Goal: Transaction & Acquisition: Book appointment/travel/reservation

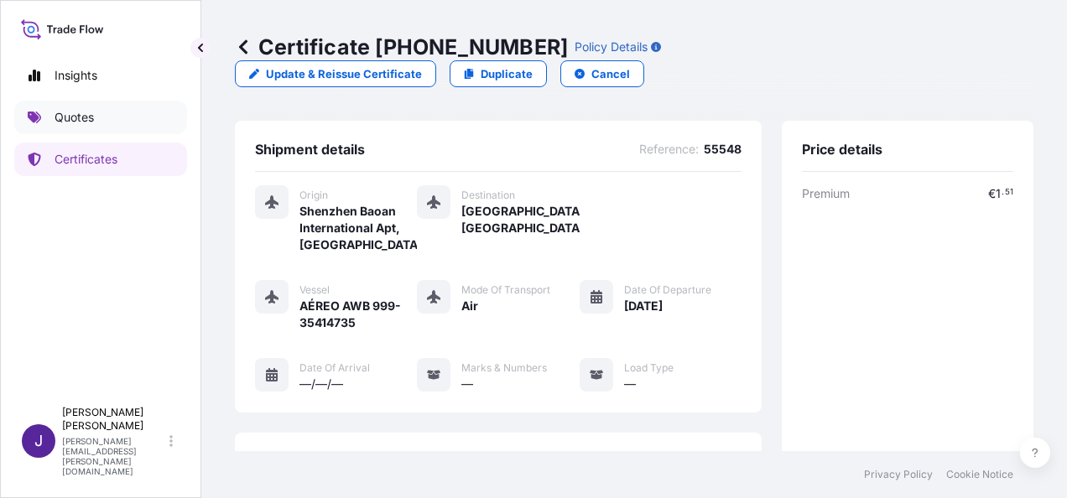
scroll to position [437, 0]
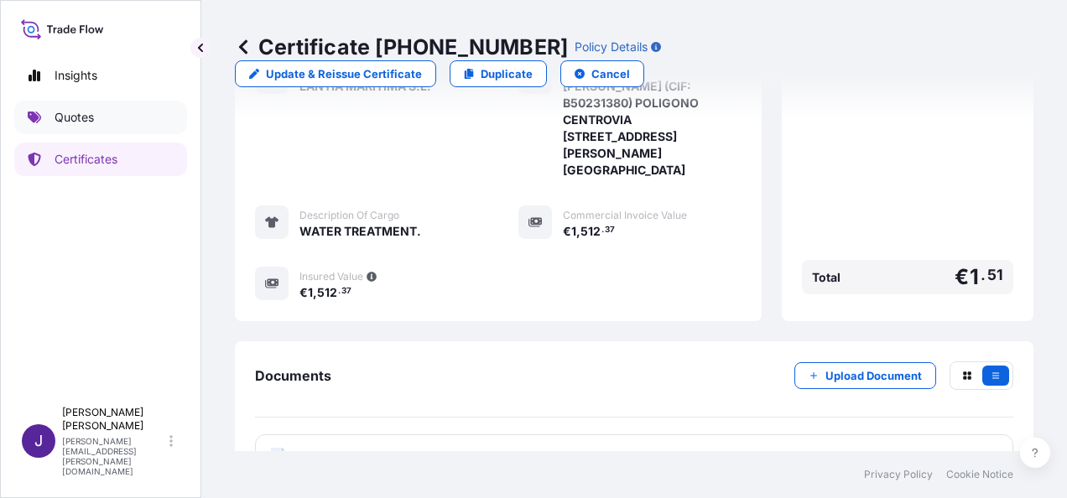
click at [59, 113] on p "Quotes" at bounding box center [74, 117] width 39 height 17
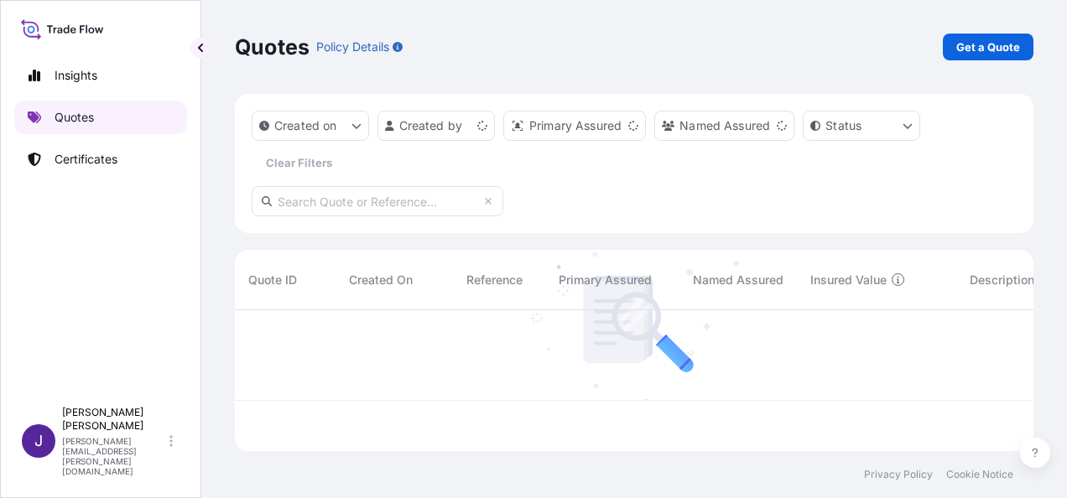
scroll to position [138, 785]
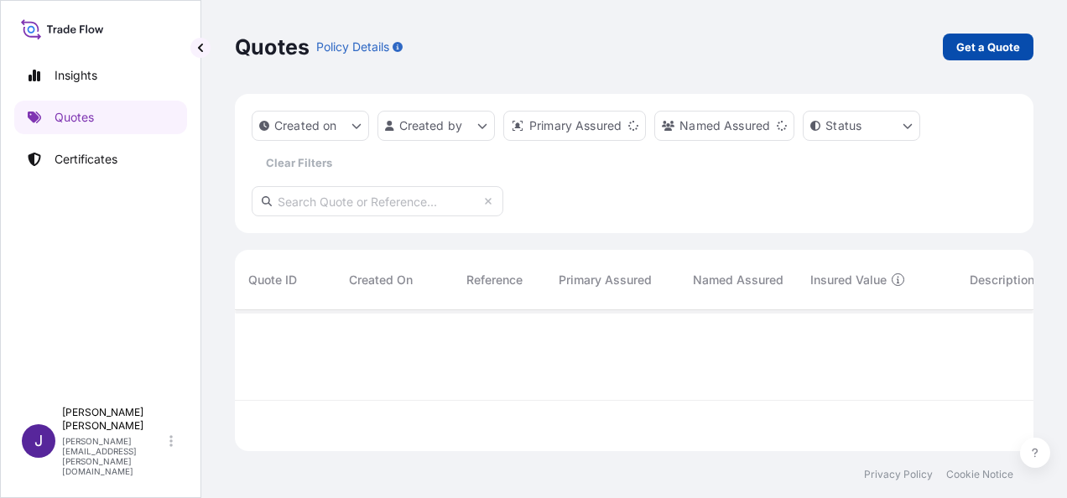
click at [991, 45] on p "Get a Quote" at bounding box center [988, 47] width 64 height 17
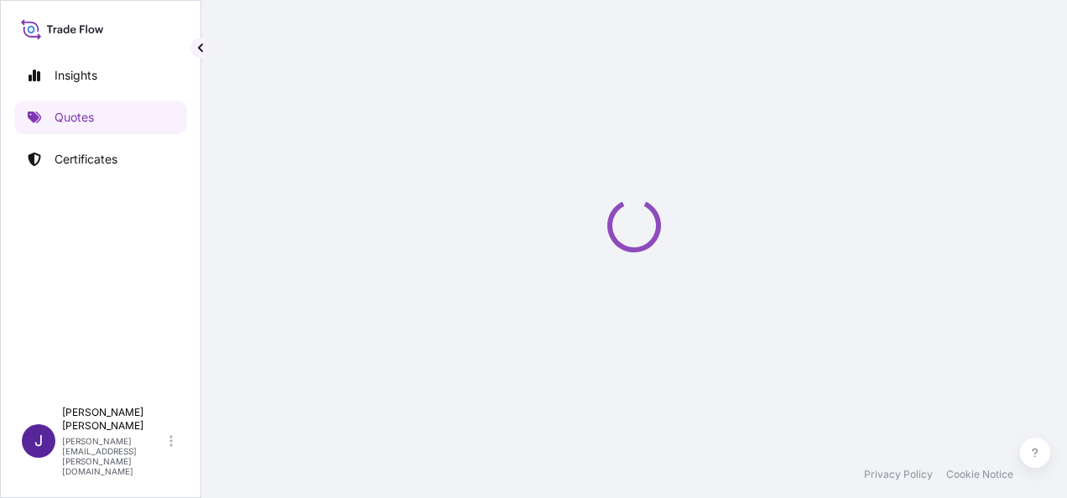
scroll to position [27, 0]
select select "Sea"
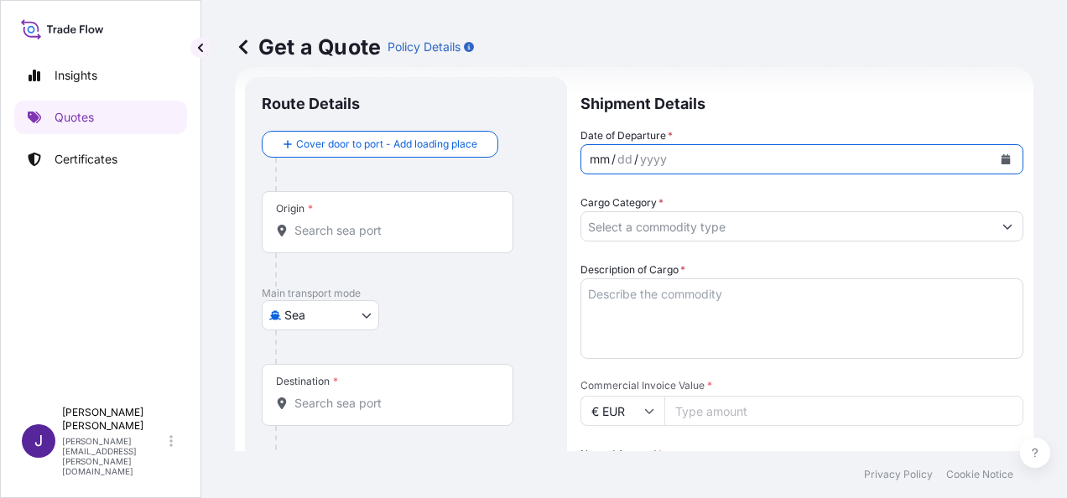
click at [977, 164] on div "mm / dd / yyyy" at bounding box center [786, 159] width 411 height 30
click at [1002, 157] on icon "Calendar" at bounding box center [1006, 159] width 9 height 10
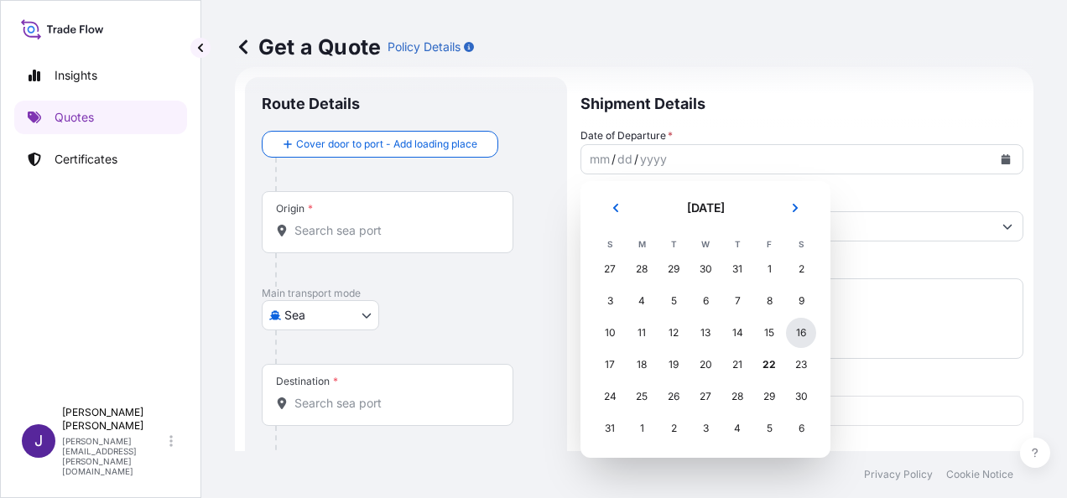
click at [800, 331] on div "16" at bounding box center [801, 333] width 30 height 30
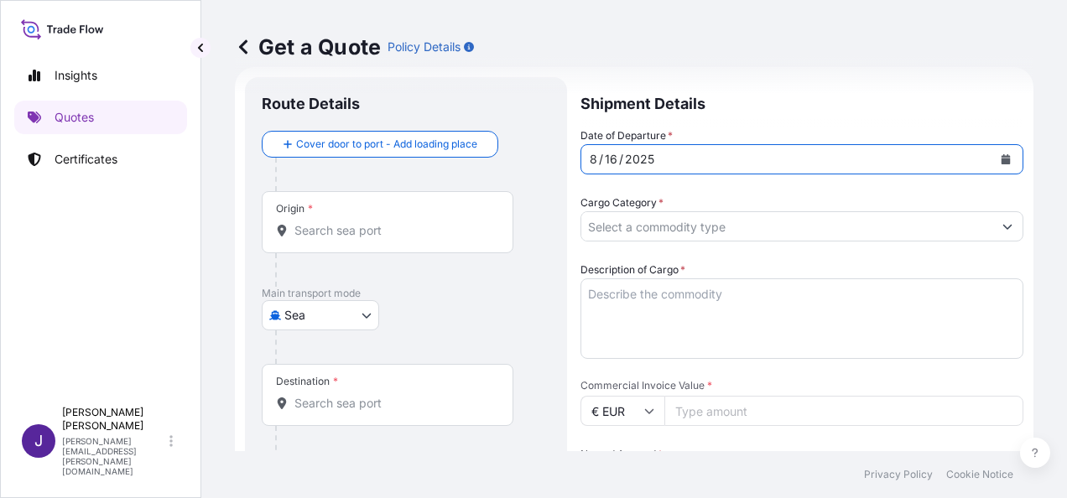
click at [381, 234] on input "Origin *" at bounding box center [393, 230] width 198 height 17
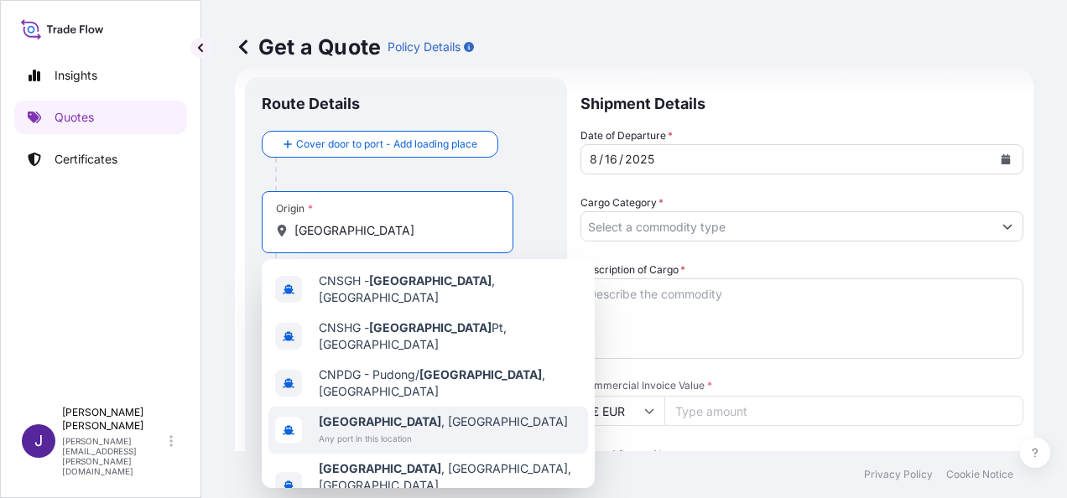
click at [360, 430] on span "Any port in this location" at bounding box center [443, 438] width 249 height 17
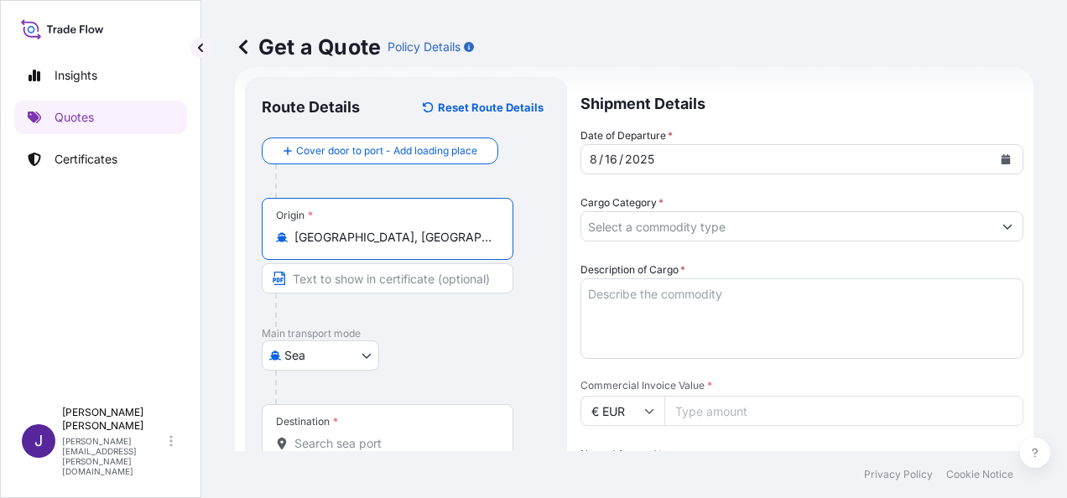
type input "[GEOGRAPHIC_DATA], [GEOGRAPHIC_DATA]"
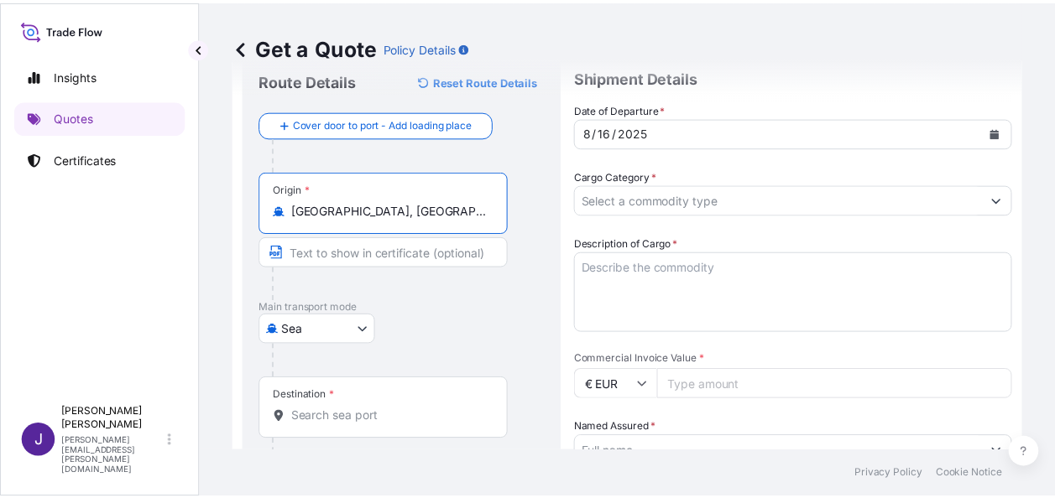
scroll to position [84, 0]
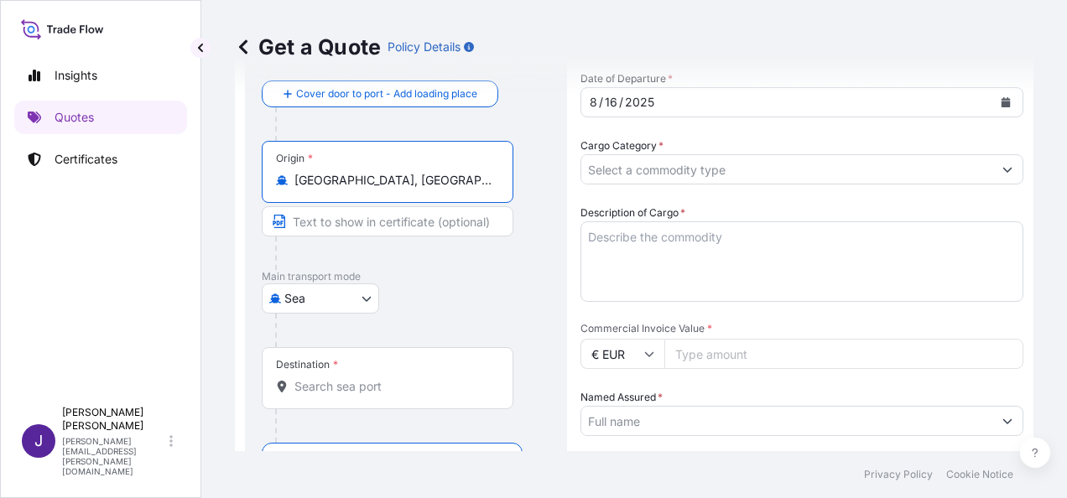
click at [352, 398] on div "Destination *" at bounding box center [388, 378] width 252 height 62
click at [352, 395] on input "Destination *" at bounding box center [393, 386] width 198 height 17
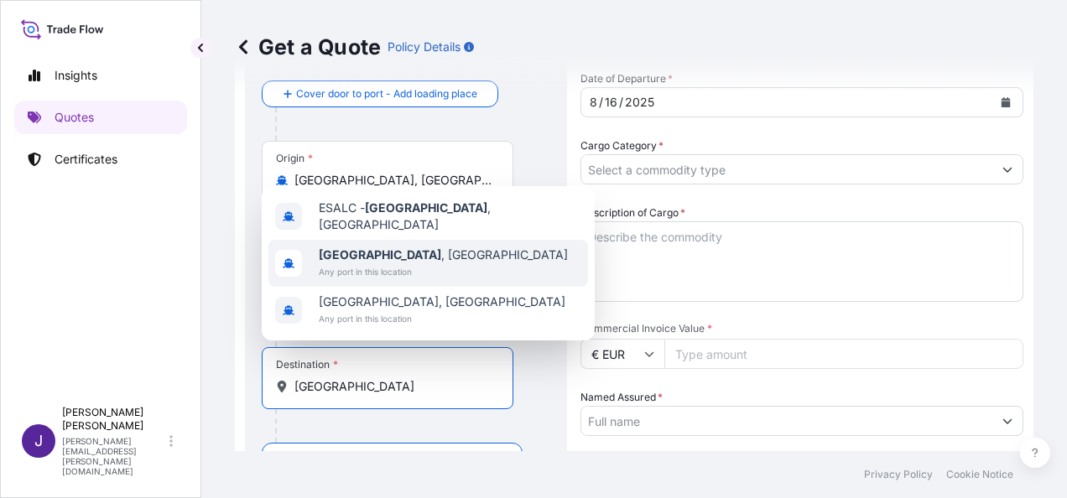
click at [376, 267] on span "Any port in this location" at bounding box center [443, 271] width 249 height 17
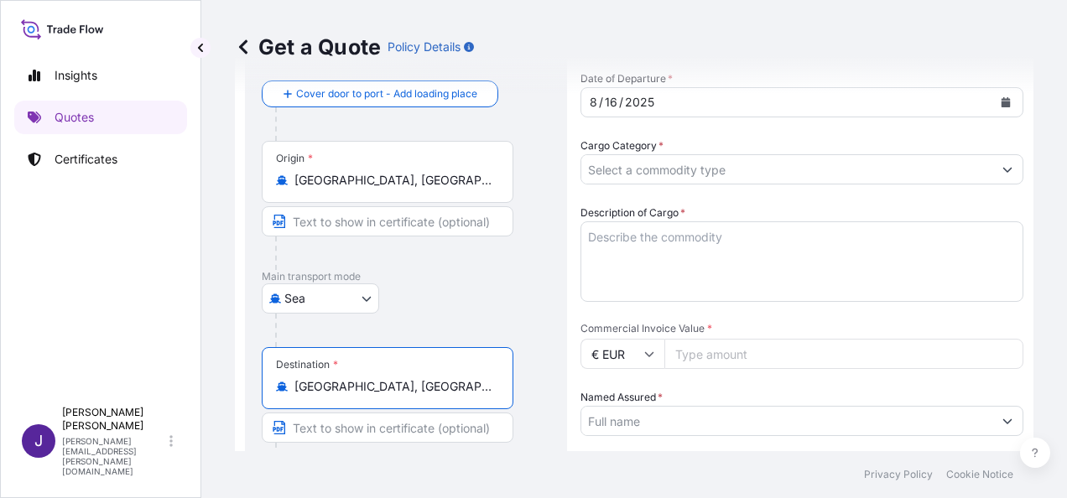
type input "[GEOGRAPHIC_DATA], [GEOGRAPHIC_DATA]"
click at [700, 168] on input "Cargo Category *" at bounding box center [786, 169] width 411 height 30
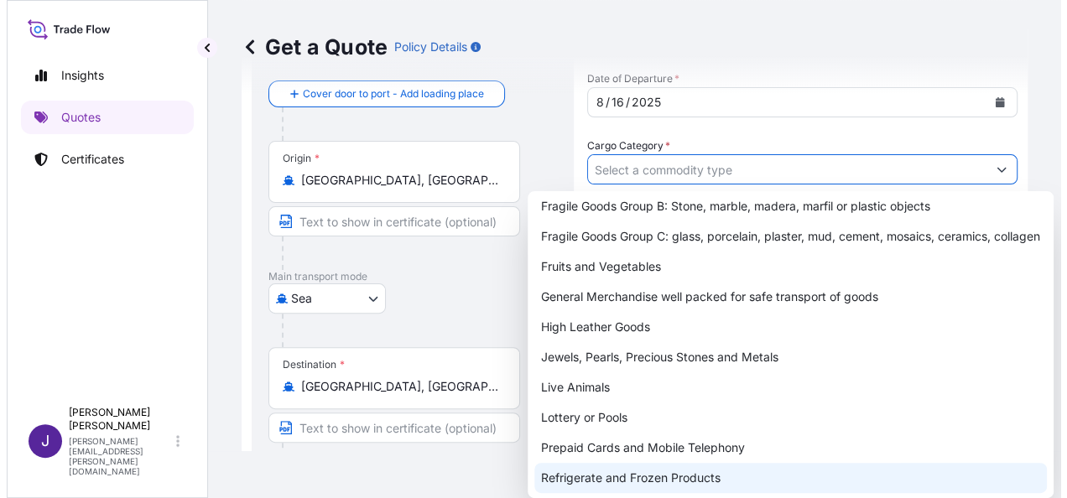
scroll to position [168, 0]
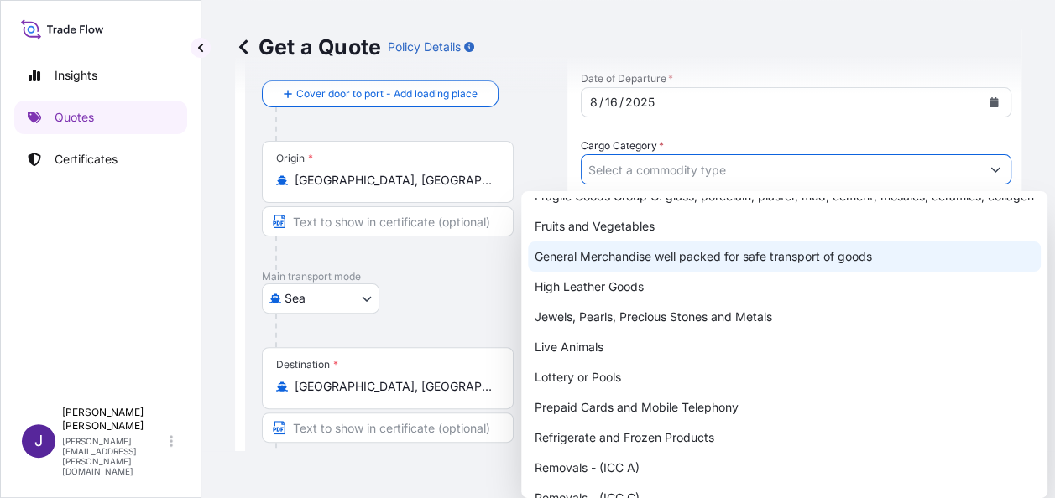
click at [633, 272] on div "General Merchandise well packed for safe transport of goods" at bounding box center [784, 257] width 513 height 30
type input "General Merchandise well packed for safe transport of goods"
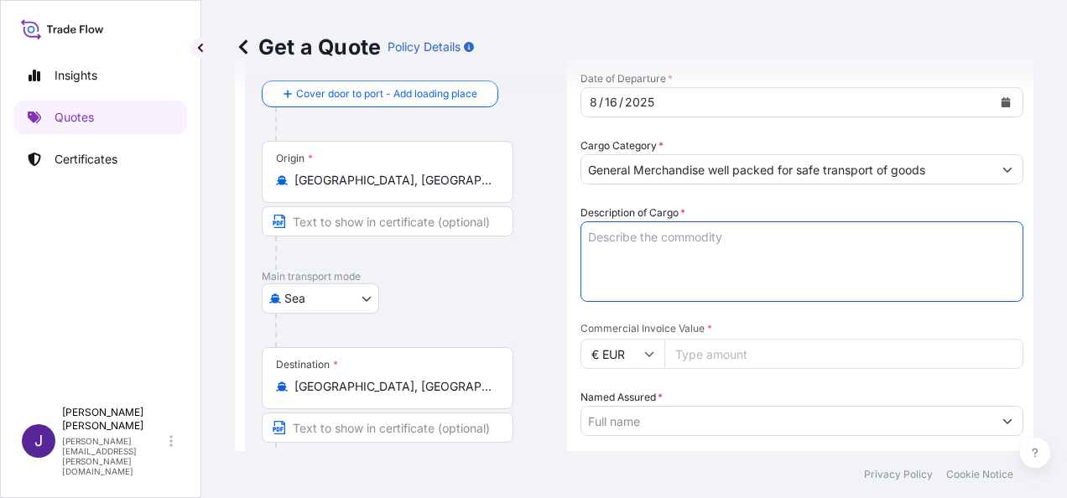
click at [666, 245] on textarea "Description of Cargo *" at bounding box center [802, 261] width 443 height 81
click at [680, 235] on textarea "Description of Cargo *" at bounding box center [802, 261] width 443 height 81
paste textarea "WELDED STAINLESS STEEL TUBE"
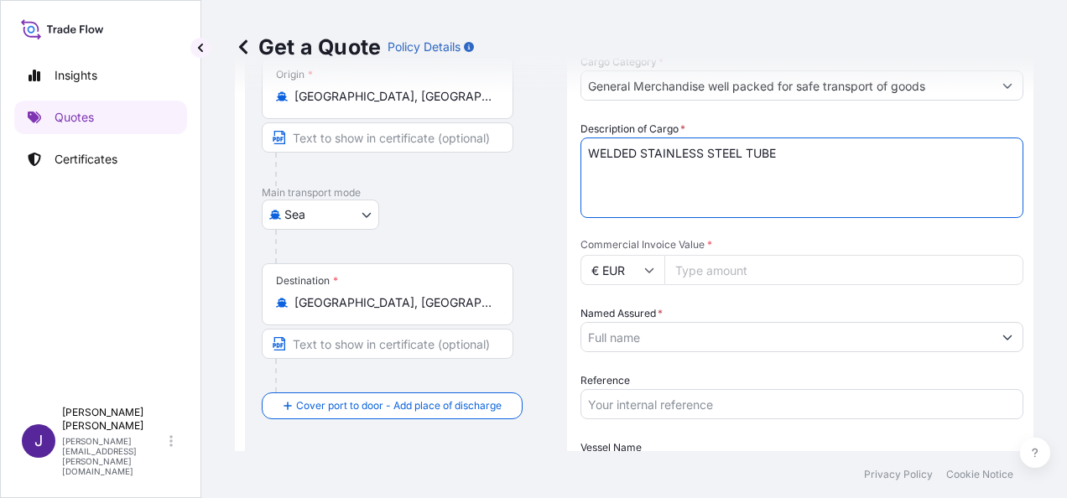
type textarea "WELDED STAINLESS STEEL TUBE"
click at [741, 271] on input "Commercial Invoice Value *" at bounding box center [843, 270] width 359 height 30
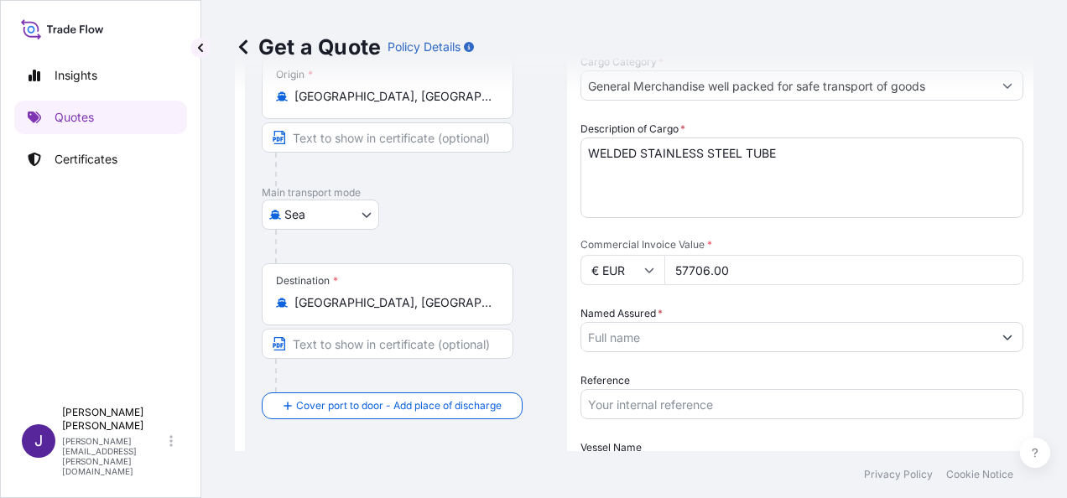
type input "57706.00"
drag, startPoint x: 747, startPoint y: 339, endPoint x: 758, endPoint y: 352, distance: 17.2
click at [745, 339] on input "Named Assured *" at bounding box center [786, 337] width 411 height 30
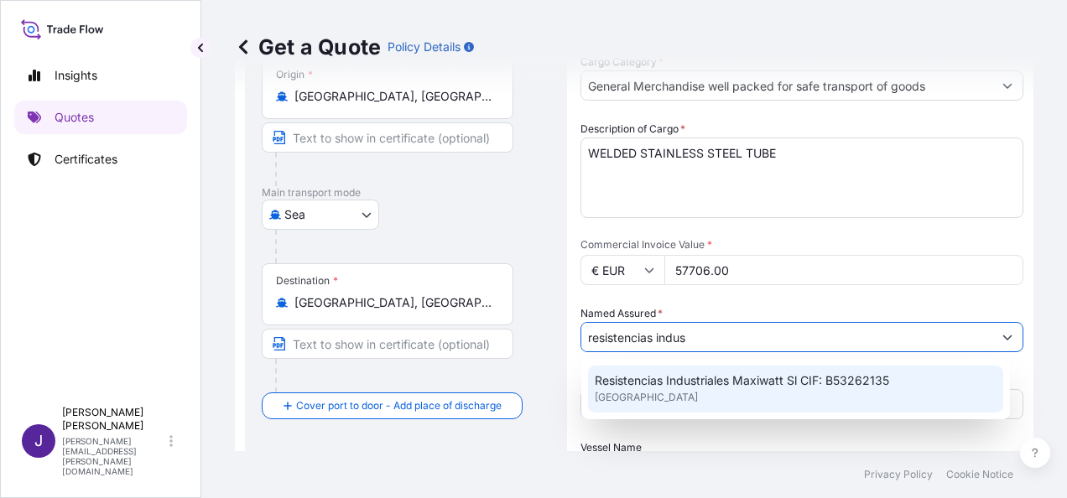
click at [836, 386] on span "Resistencias Industriales Maxiwatt Sl CIF: B53262135" at bounding box center [742, 381] width 294 height 17
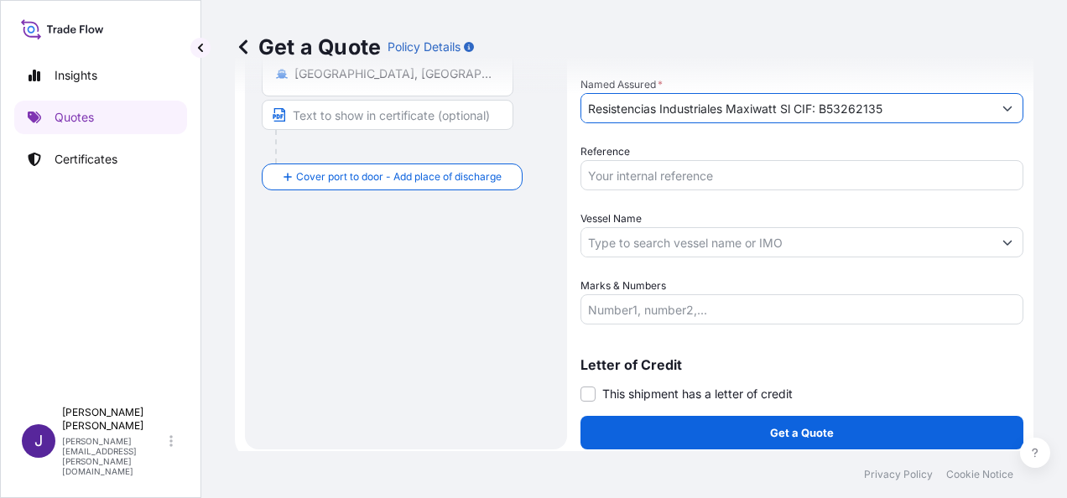
scroll to position [404, 0]
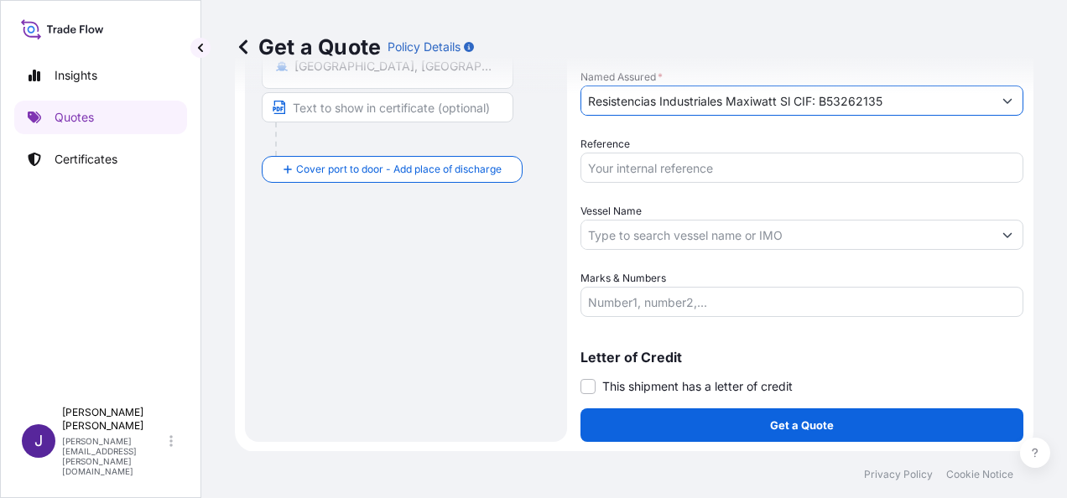
type input "Resistencias Industriales Maxiwatt Sl CIF: B53262135"
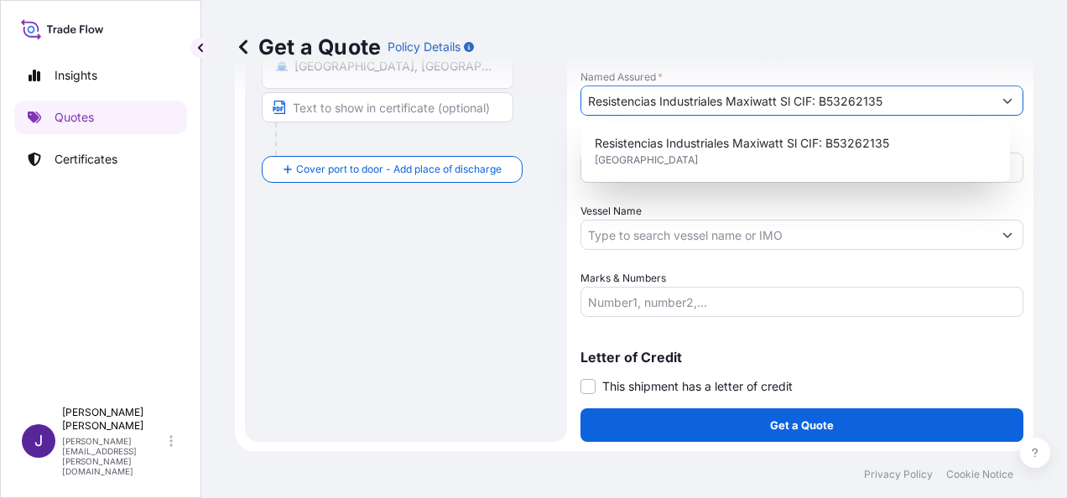
click at [590, 184] on div "Date of Departure * [DATE] Cargo Category * General Merchandise well packed for…" at bounding box center [802, 33] width 443 height 567
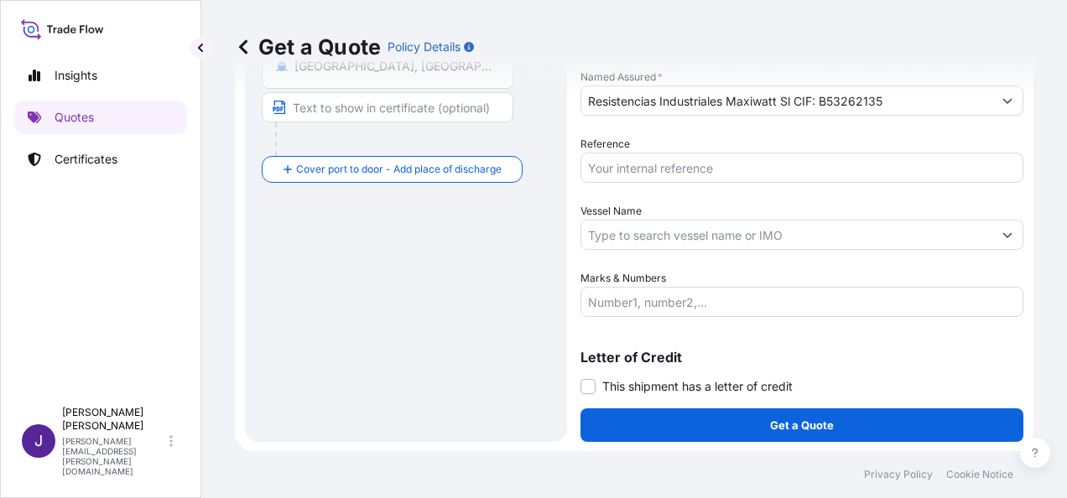
click at [598, 172] on input "Reference" at bounding box center [802, 168] width 443 height 30
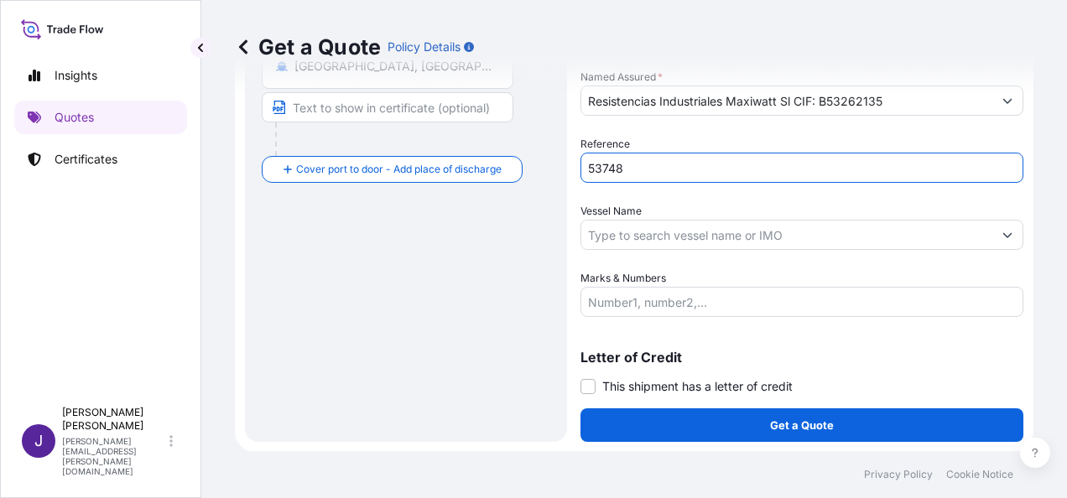
type input "53748"
drag, startPoint x: 617, startPoint y: 242, endPoint x: 653, endPoint y: 279, distance: 51.6
click at [616, 241] on input "Vessel Name" at bounding box center [786, 235] width 411 height 30
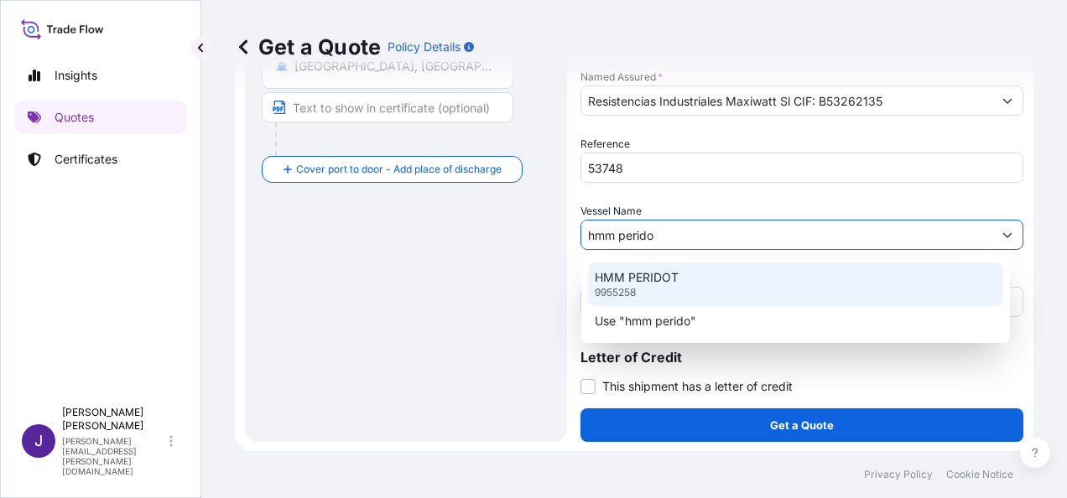
click at [664, 274] on p "HMM PERIDOT" at bounding box center [637, 277] width 84 height 17
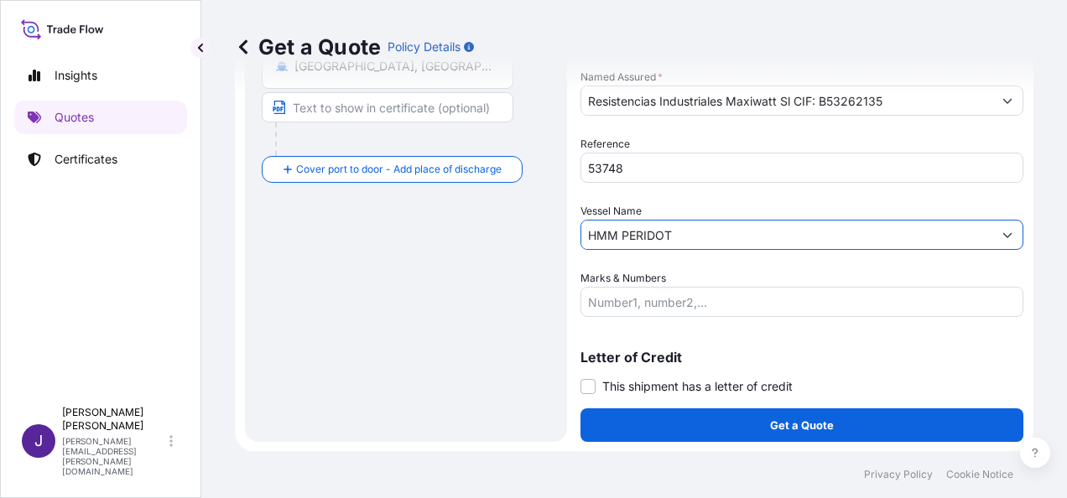
type input "HMM PERIDOT"
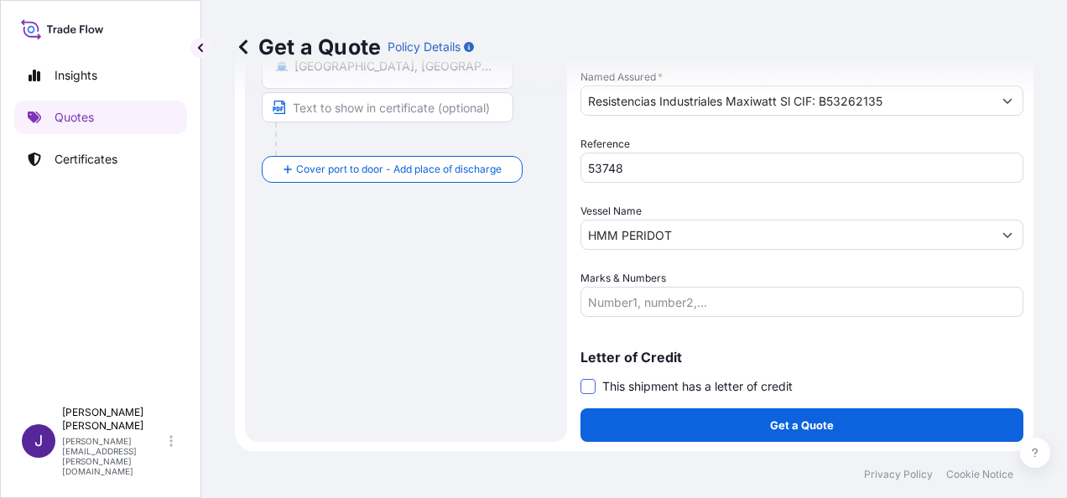
click at [590, 383] on span at bounding box center [588, 386] width 15 height 15
click at [581, 378] on input "This shipment has a letter of credit" at bounding box center [581, 378] width 0 height 0
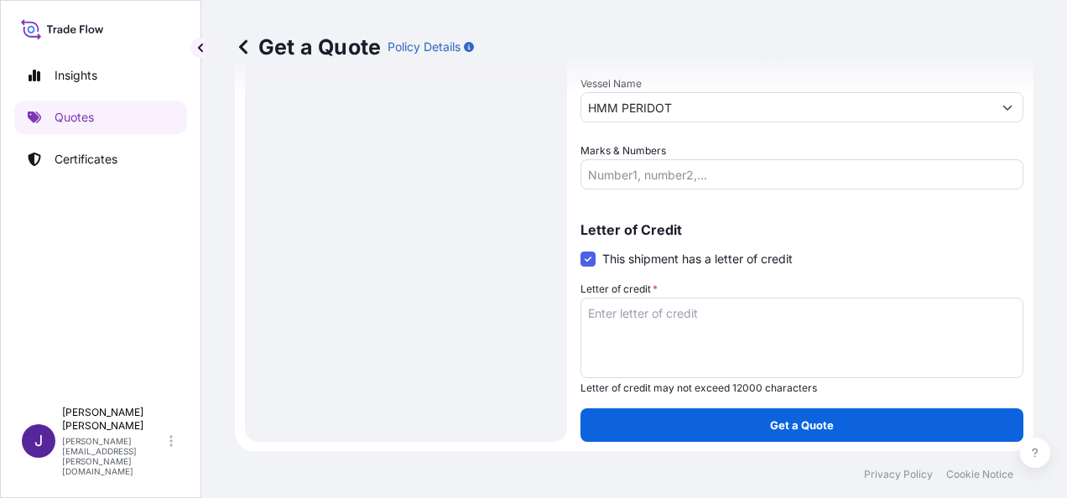
scroll to position [532, 0]
click at [625, 314] on textarea "Letter of credit *" at bounding box center [802, 338] width 443 height 81
paste textarea "RESISTENCIAS INDUSTRIALES MAXIWATT S.L. [STREET_ADDRESS][PERSON_NAME]. INDUSTRI…"
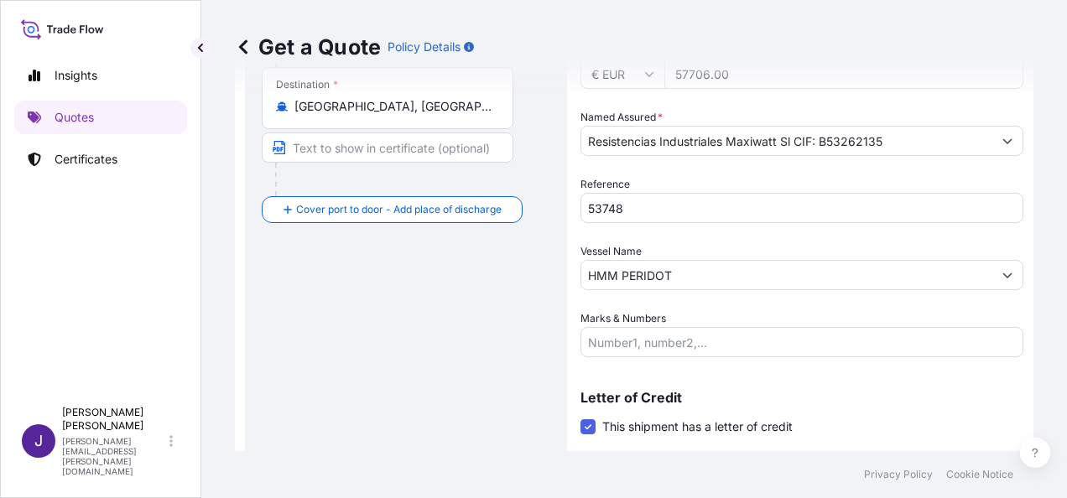
scroll to position [196, 0]
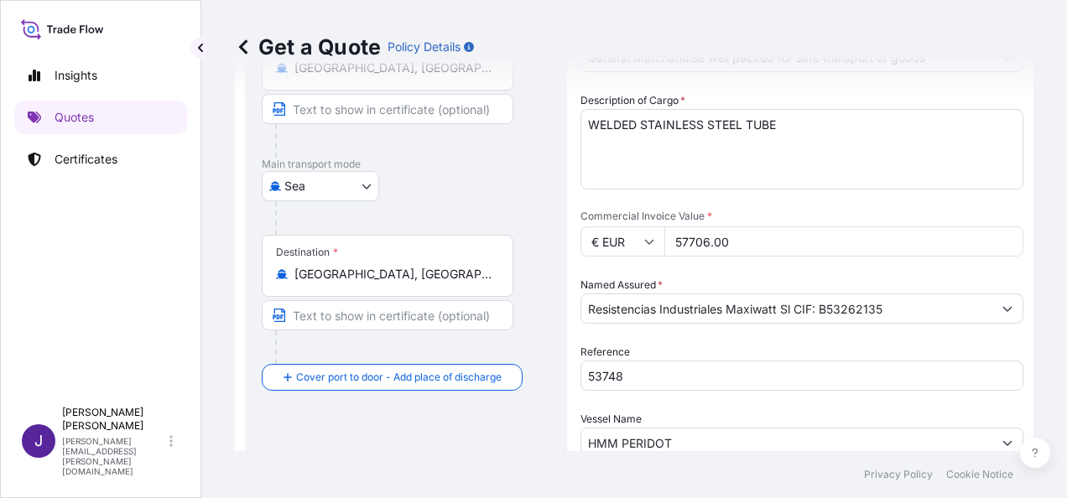
type textarea "RESISTENCIAS INDUSTRIALES MAXIWATT S.L. [STREET_ADDRESS][PERSON_NAME]. INDUSTRI…"
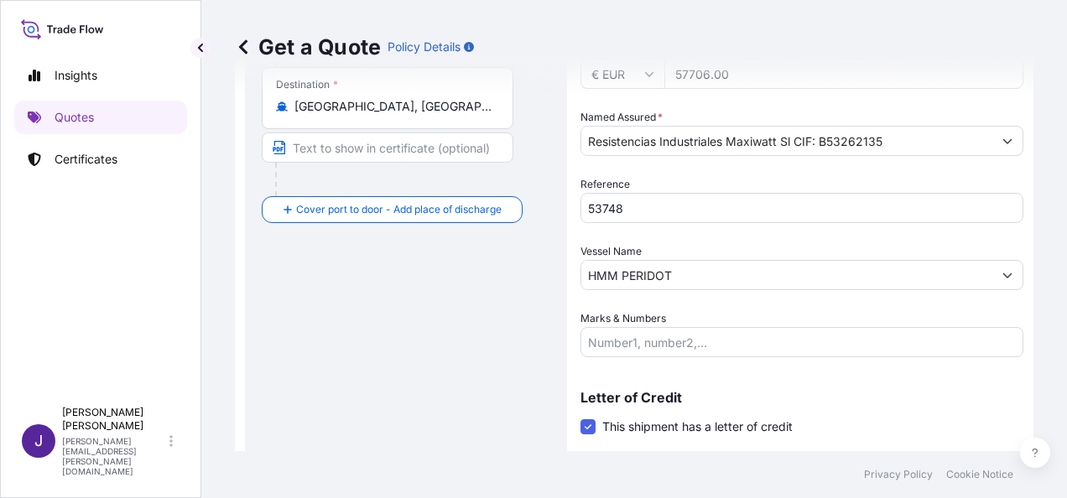
scroll to position [532, 0]
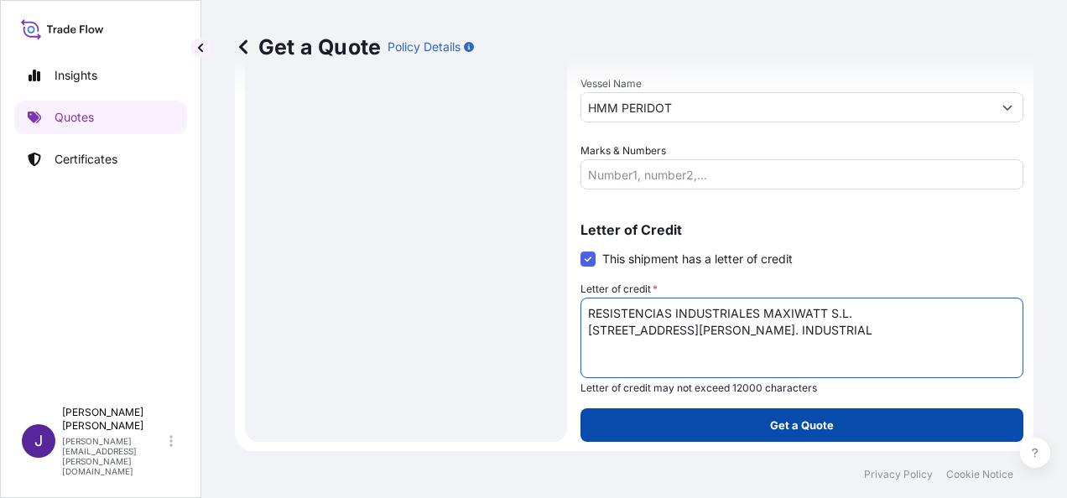
click at [831, 422] on button "Get a Quote" at bounding box center [802, 426] width 443 height 34
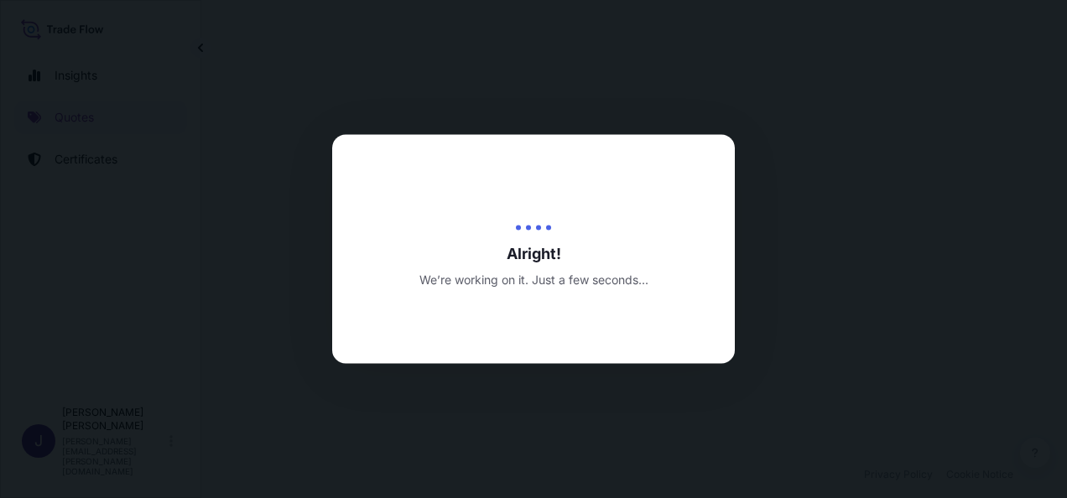
select select "Sea"
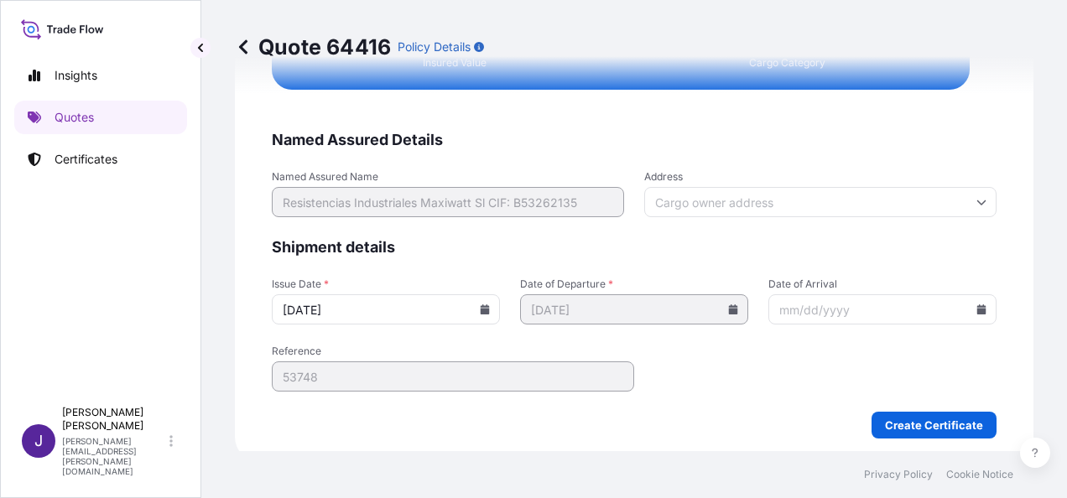
scroll to position [3426, 0]
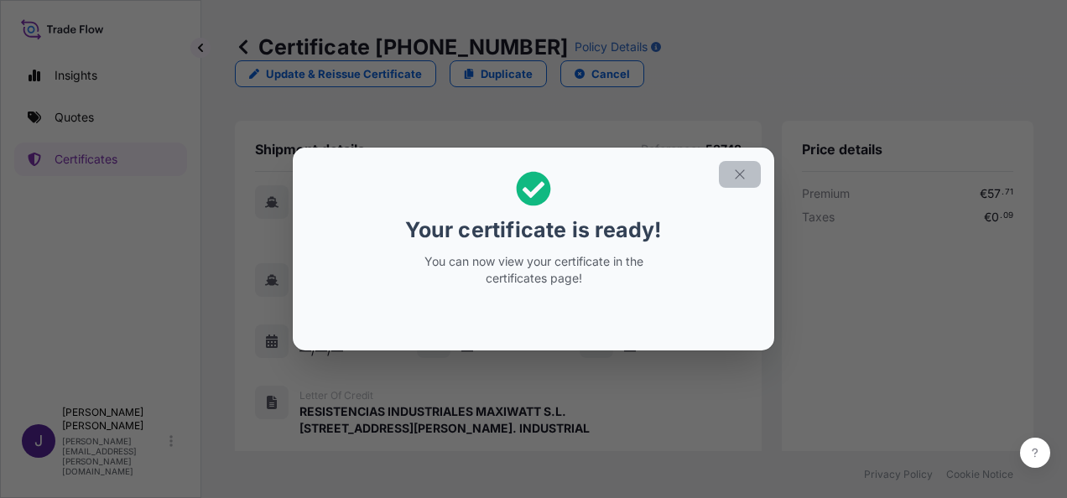
click at [737, 173] on icon "button" at bounding box center [739, 174] width 15 height 15
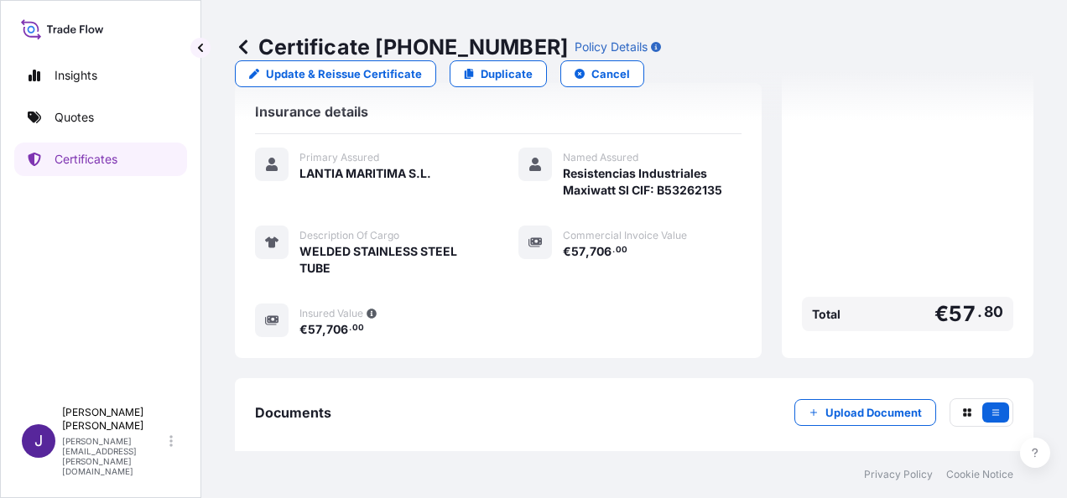
scroll to position [431, 0]
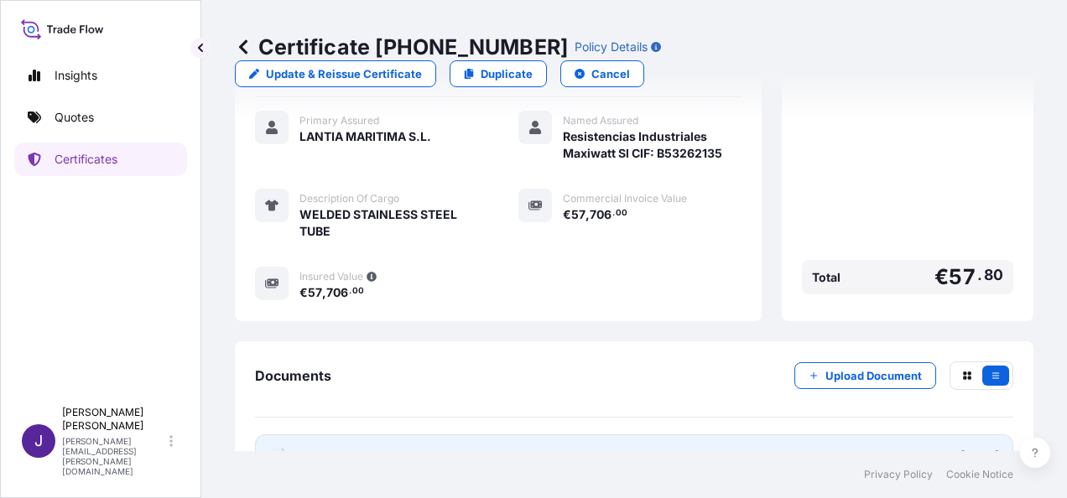
click at [576, 435] on link "PDF Certificate [DATE]" at bounding box center [634, 457] width 758 height 44
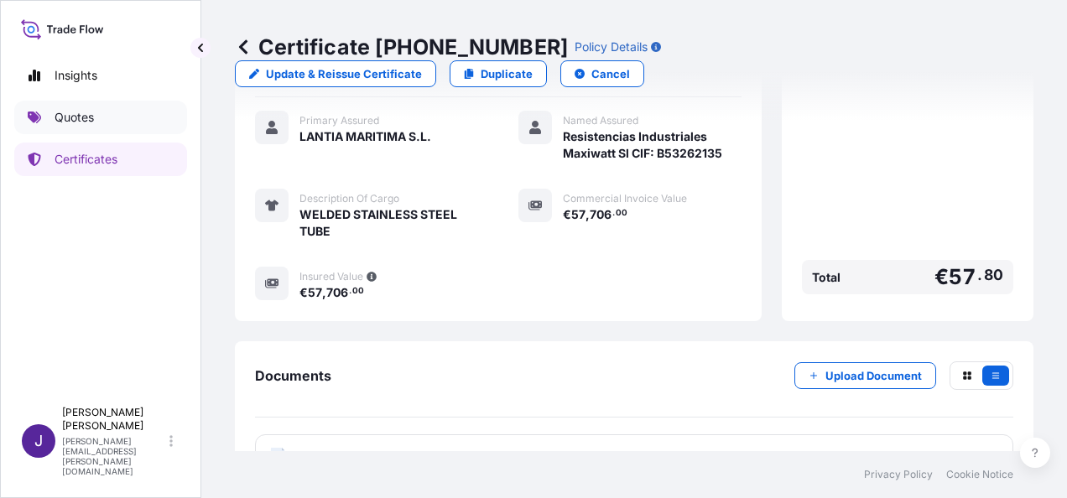
click at [94, 126] on link "Quotes" at bounding box center [100, 118] width 173 height 34
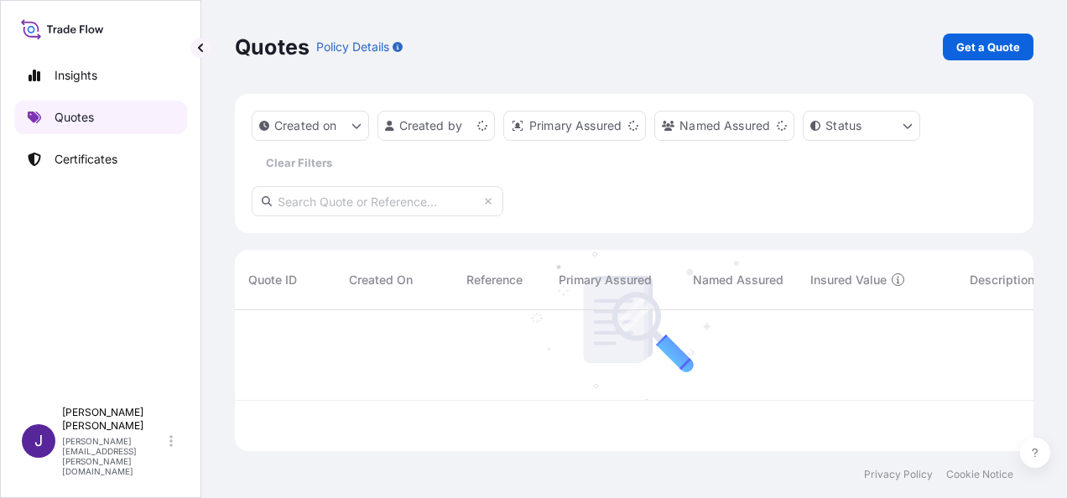
scroll to position [138, 785]
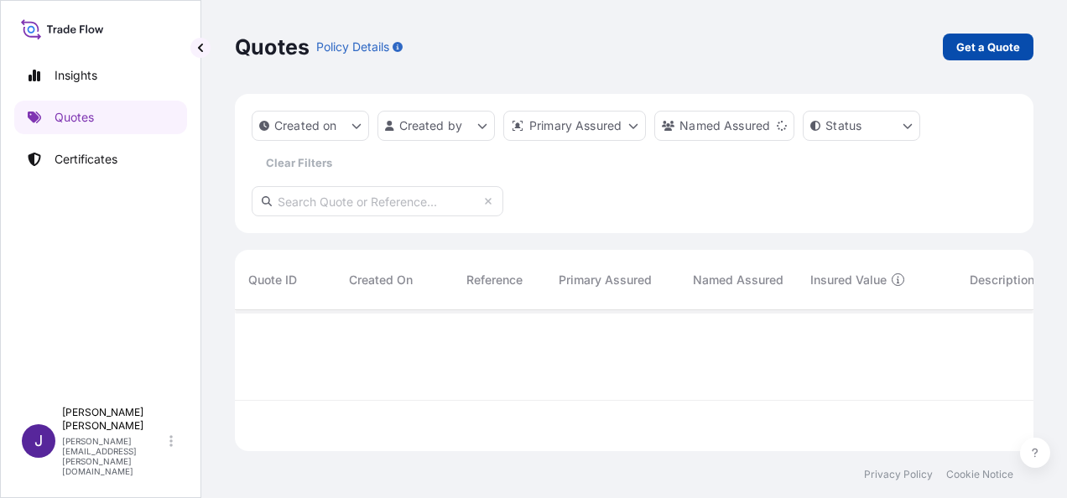
click at [992, 47] on p "Get a Quote" at bounding box center [988, 47] width 64 height 17
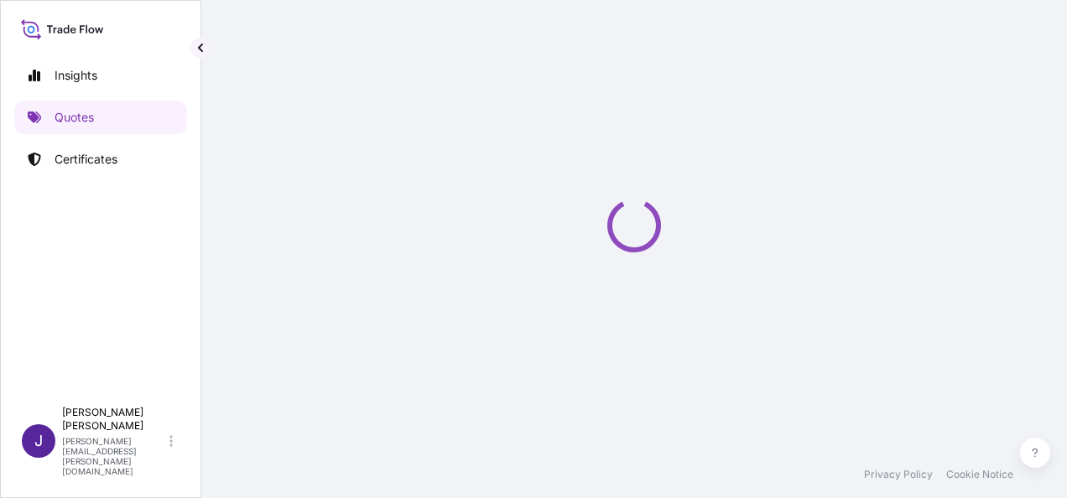
select select "Sea"
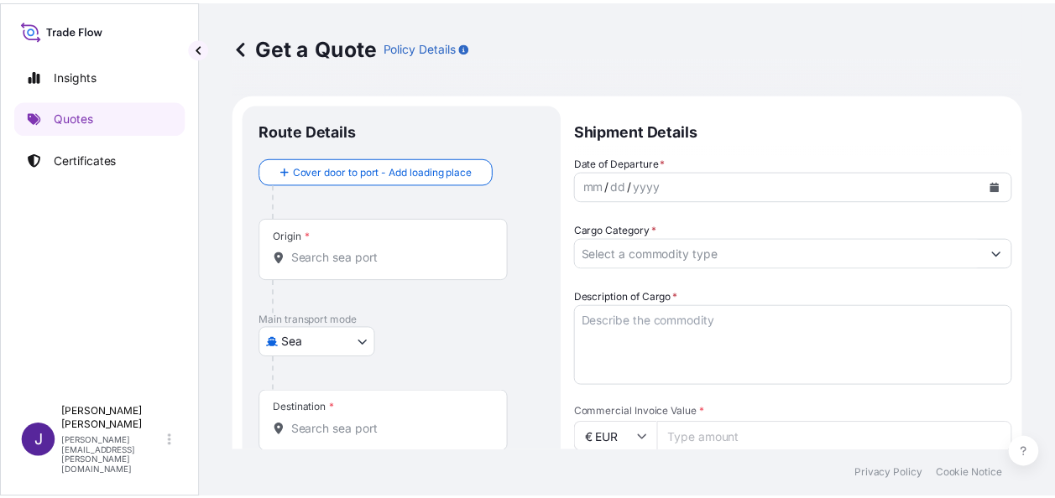
scroll to position [27, 0]
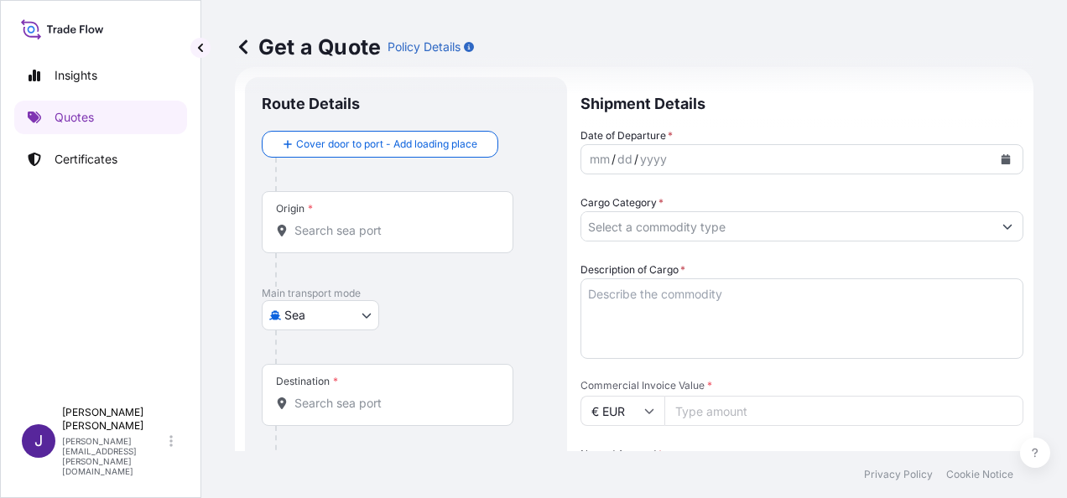
click at [1002, 158] on icon "Calendar" at bounding box center [1006, 159] width 9 height 10
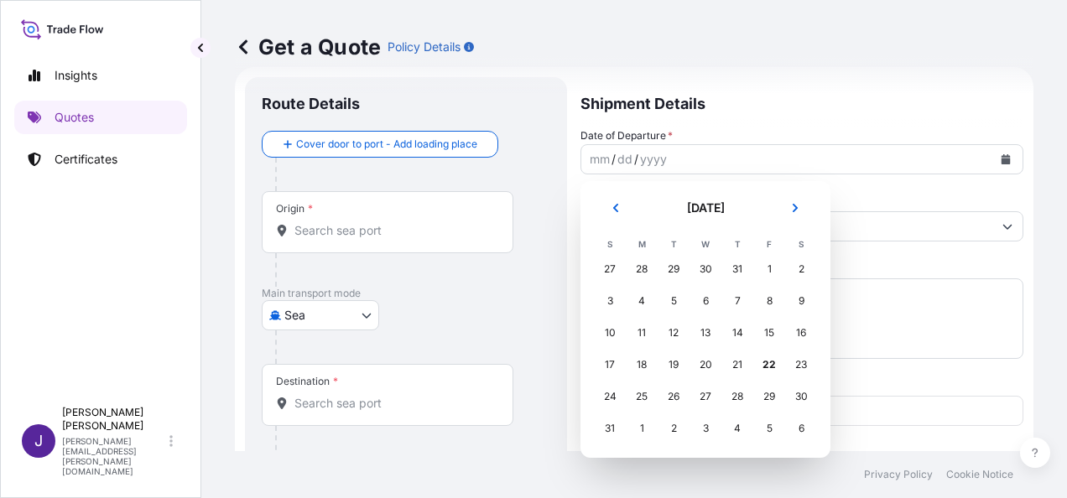
click at [642, 428] on div "1" at bounding box center [642, 429] width 30 height 30
click at [799, 202] on button "Next" at bounding box center [795, 208] width 37 height 27
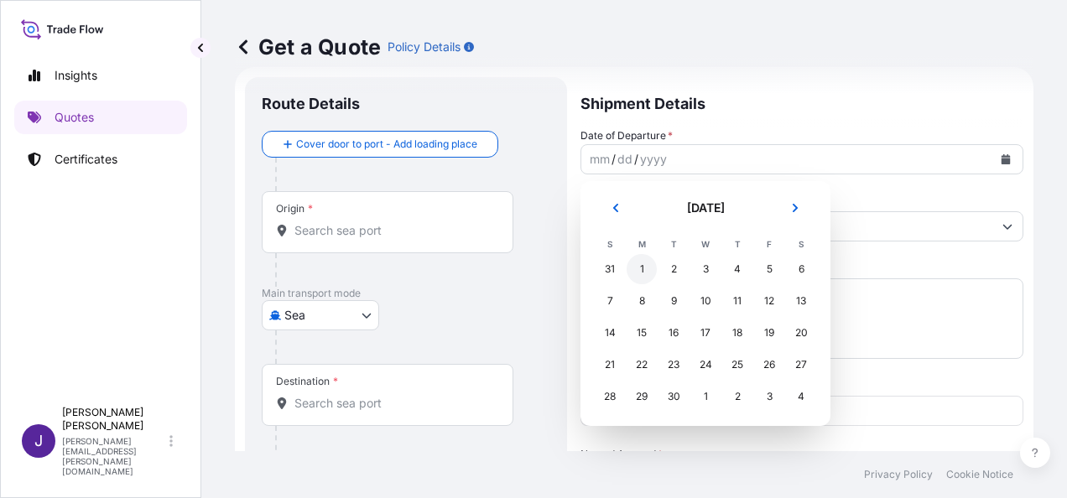
click at [638, 267] on div "1" at bounding box center [642, 269] width 30 height 30
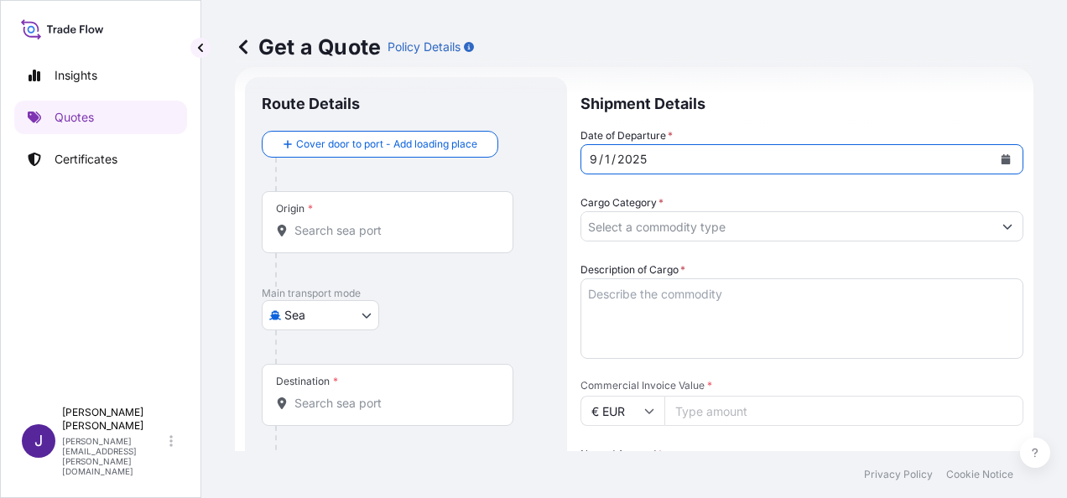
drag, startPoint x: 446, startPoint y: 235, endPoint x: 719, endPoint y: 378, distance: 307.7
click at [445, 235] on input "Origin *" at bounding box center [393, 230] width 198 height 17
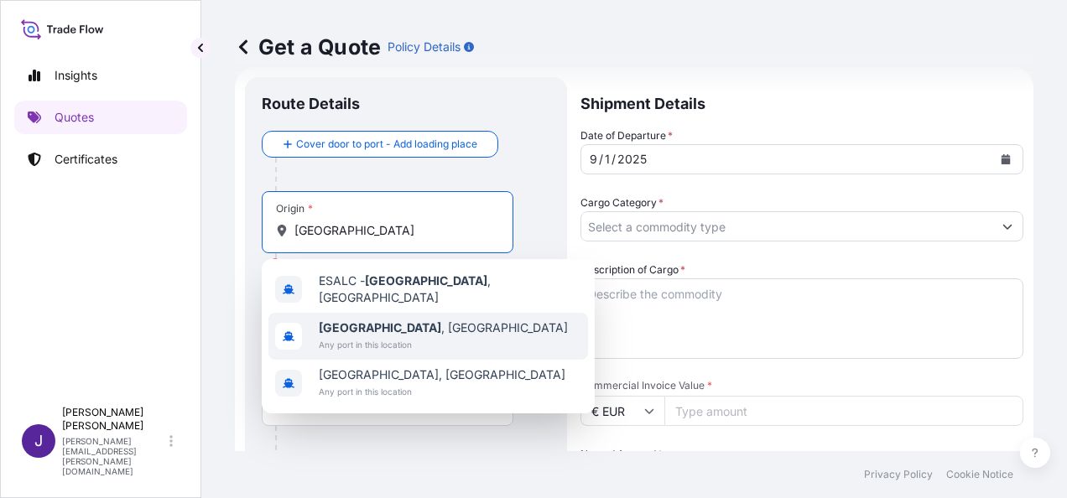
click at [414, 331] on div "[GEOGRAPHIC_DATA] , [GEOGRAPHIC_DATA] Any port in this location" at bounding box center [428, 336] width 320 height 47
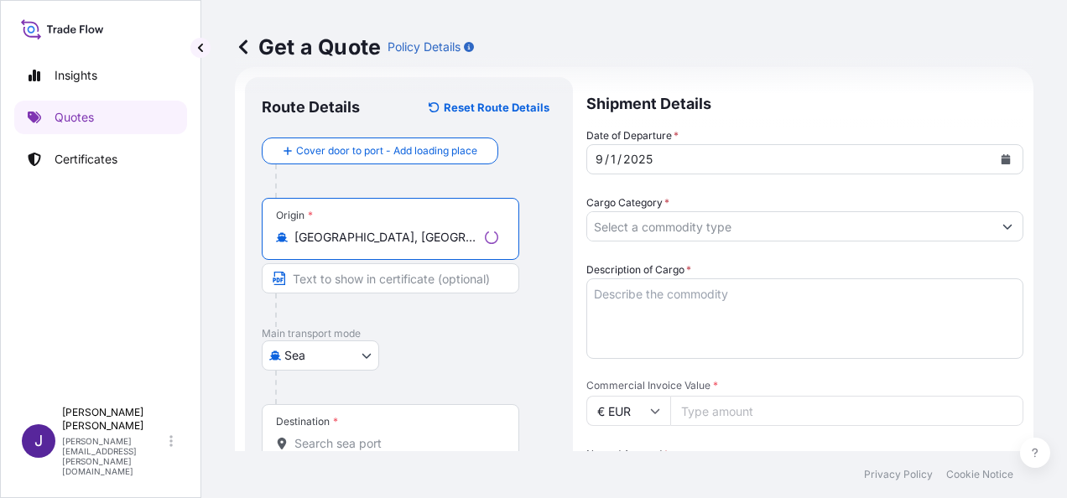
type input "[GEOGRAPHIC_DATA], [GEOGRAPHIC_DATA]"
click at [381, 445] on input "Destination *" at bounding box center [396, 443] width 204 height 17
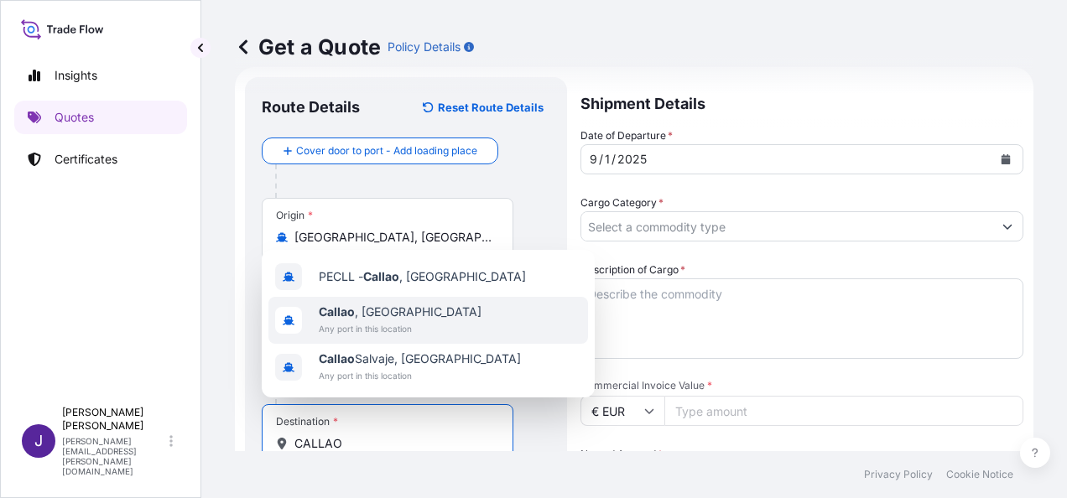
click at [404, 325] on span "Any port in this location" at bounding box center [400, 328] width 163 height 17
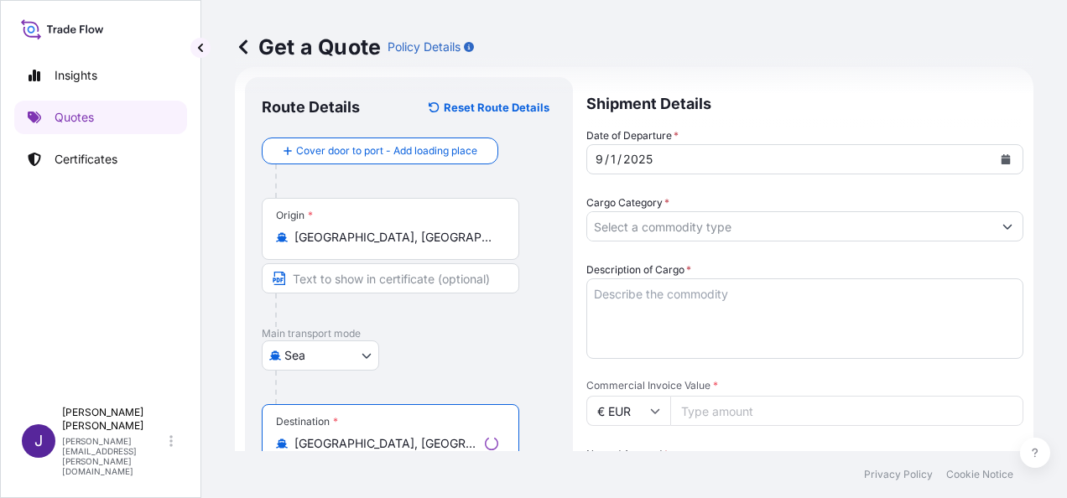
type input "[GEOGRAPHIC_DATA], [GEOGRAPHIC_DATA]"
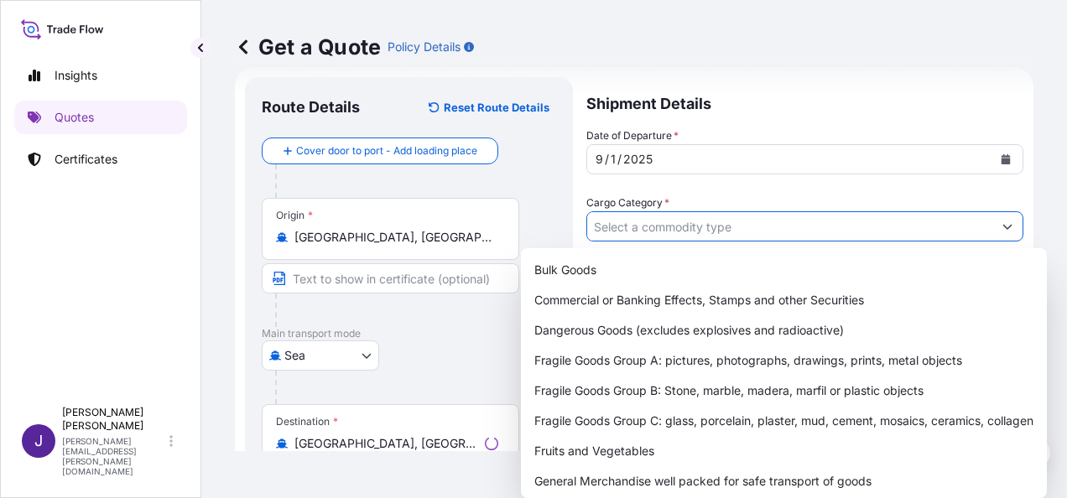
click at [669, 227] on input "Cargo Category *" at bounding box center [789, 226] width 405 height 30
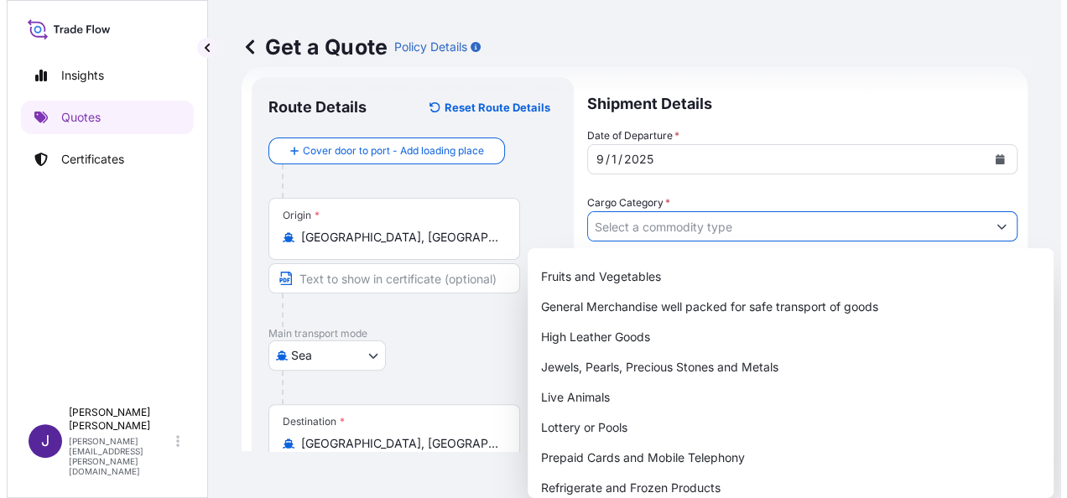
scroll to position [208, 0]
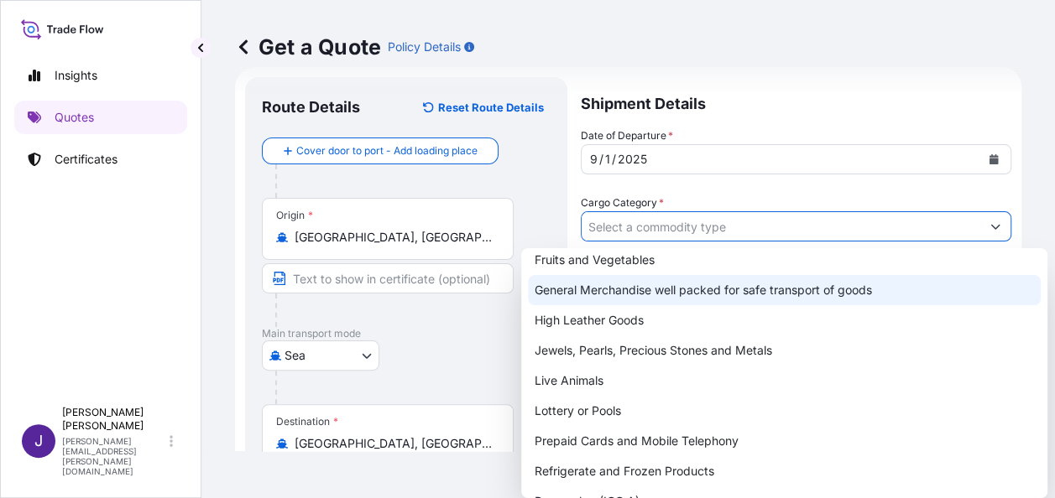
click at [641, 293] on div "General Merchandise well packed for safe transport of goods" at bounding box center [784, 290] width 513 height 30
type input "General Merchandise well packed for safe transport of goods"
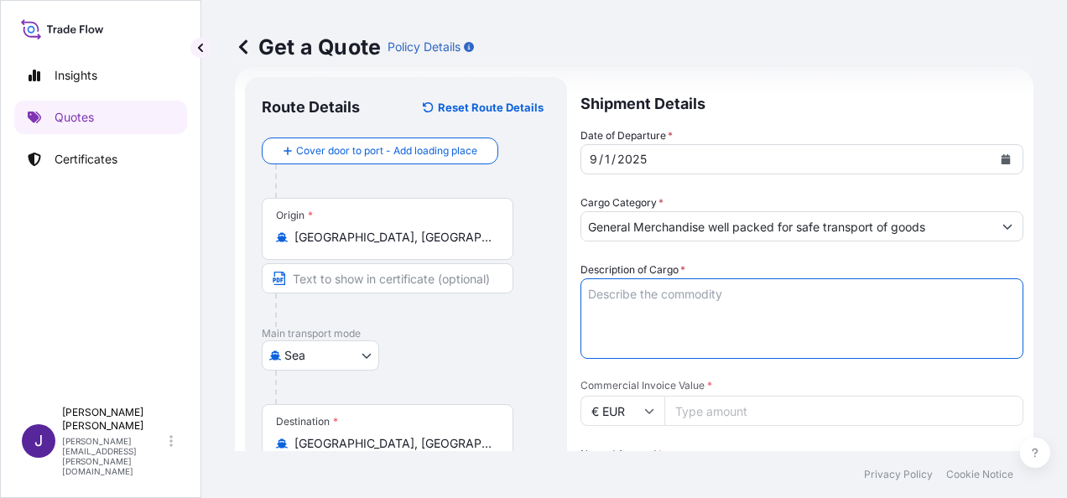
click at [641, 293] on textarea "Description of Cargo *" at bounding box center [802, 319] width 443 height 81
click at [684, 292] on textarea "Description of Cargo *" at bounding box center [802, 319] width 443 height 81
paste textarea "Kit Etiquetado Galleta Salada 65 g"
type textarea "Kit Etiquetado Galleta Salada 65 g"
click at [719, 409] on input "Commercial Invoice Value *" at bounding box center [843, 411] width 359 height 30
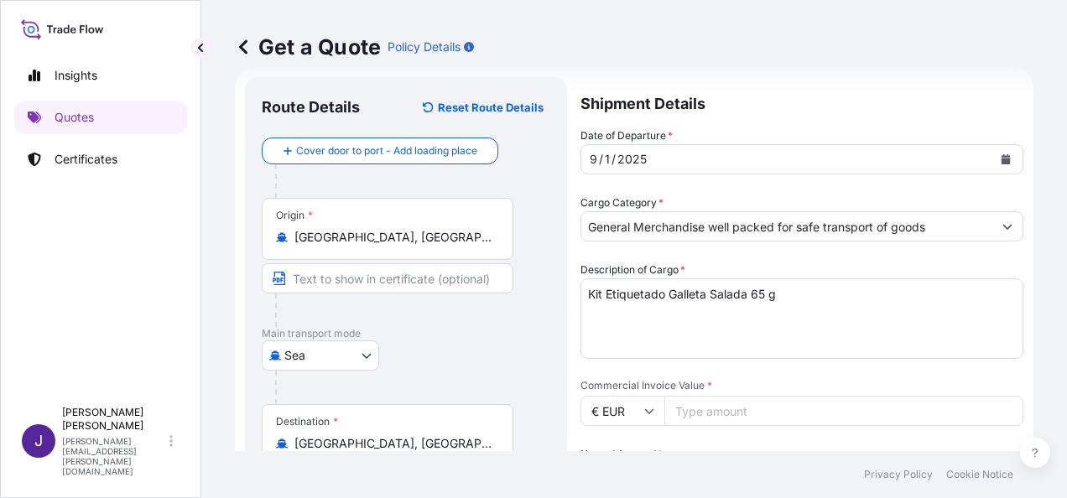
click at [648, 412] on icon at bounding box center [649, 411] width 9 height 5
drag, startPoint x: 620, startPoint y: 447, endPoint x: 639, endPoint y: 423, distance: 31.1
click at [619, 447] on div "$ USD" at bounding box center [622, 444] width 70 height 32
type input "$ USD"
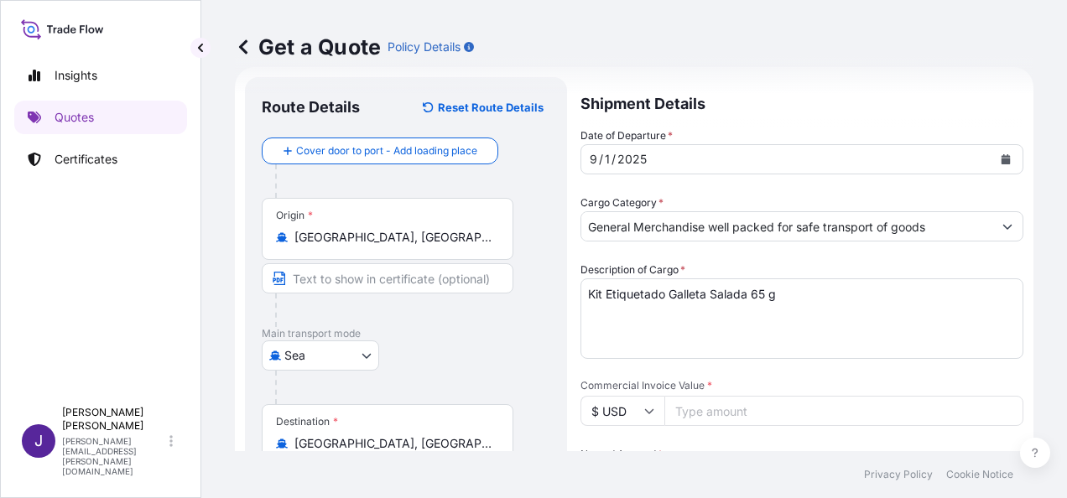
click at [706, 417] on input "Commercial Invoice Value *" at bounding box center [843, 411] width 359 height 30
type input "23919.72"
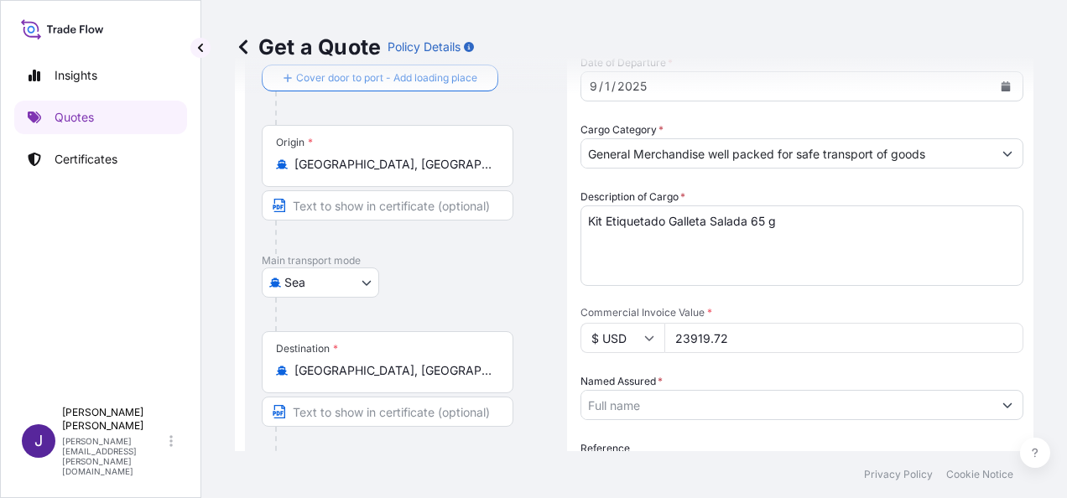
scroll to position [195, 0]
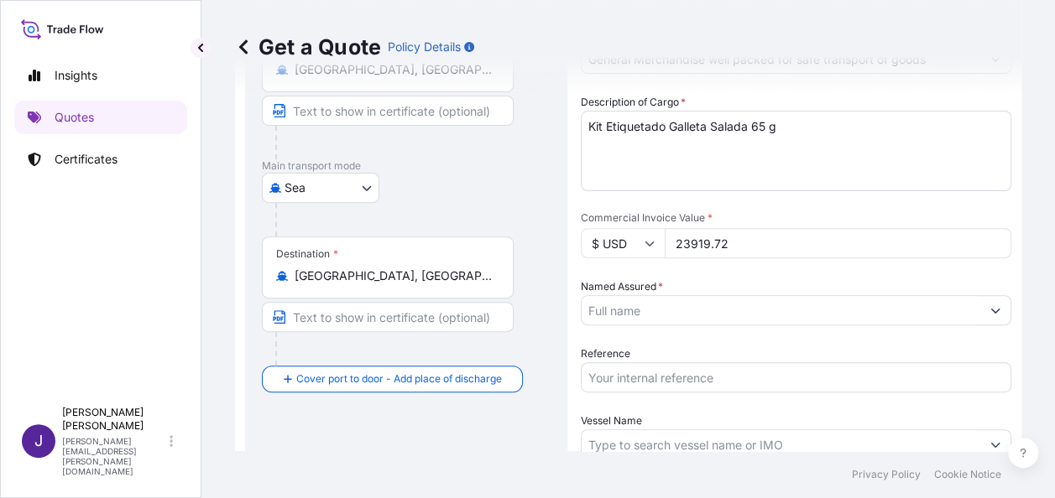
drag, startPoint x: 675, startPoint y: 299, endPoint x: 688, endPoint y: 326, distance: 30.0
click at [675, 300] on input "Named Assured *" at bounding box center [780, 310] width 399 height 30
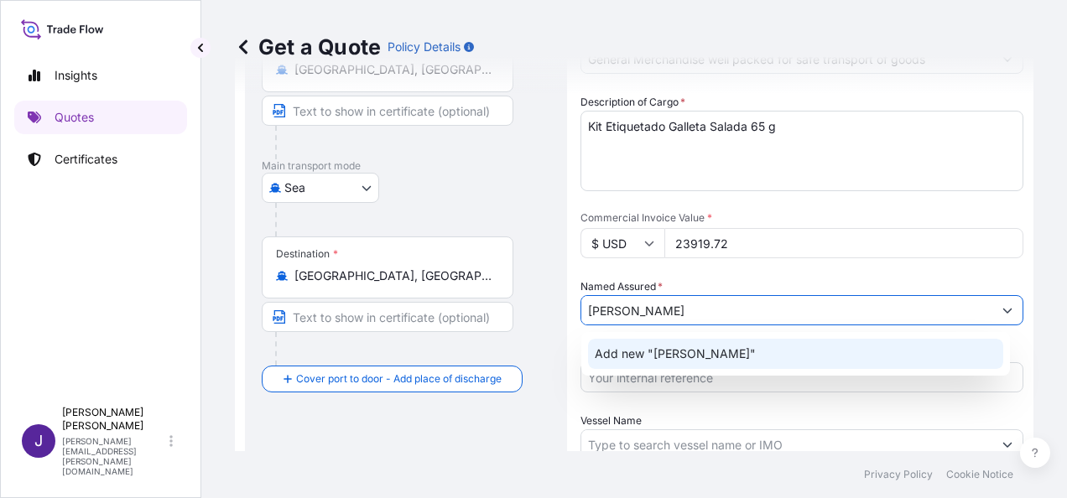
drag, startPoint x: 696, startPoint y: 310, endPoint x: 464, endPoint y: 309, distance: 231.6
click at [465, 309] on form "Route Details Reset Route Details Cover door to port - Add loading place Place …" at bounding box center [634, 280] width 799 height 763
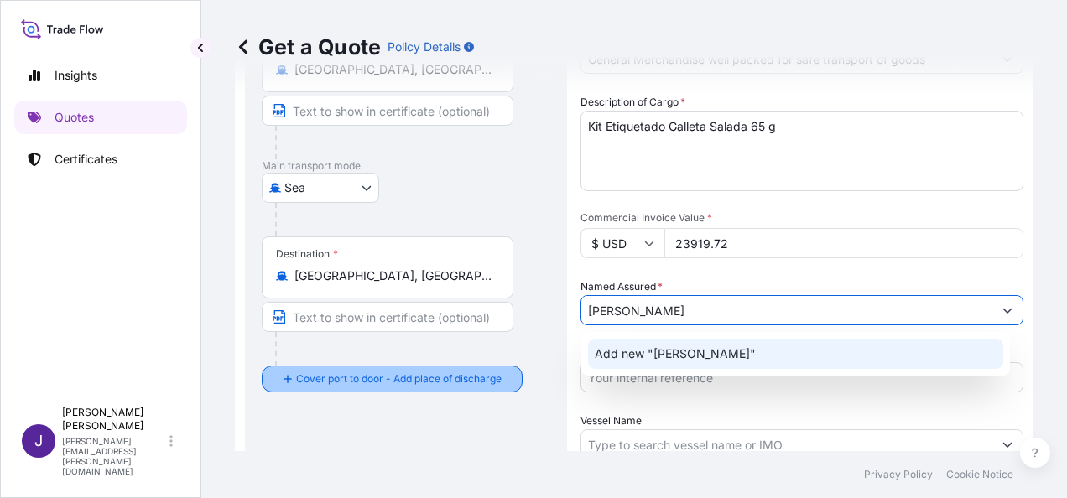
paste input "ose [PERSON_NAME] S.A."
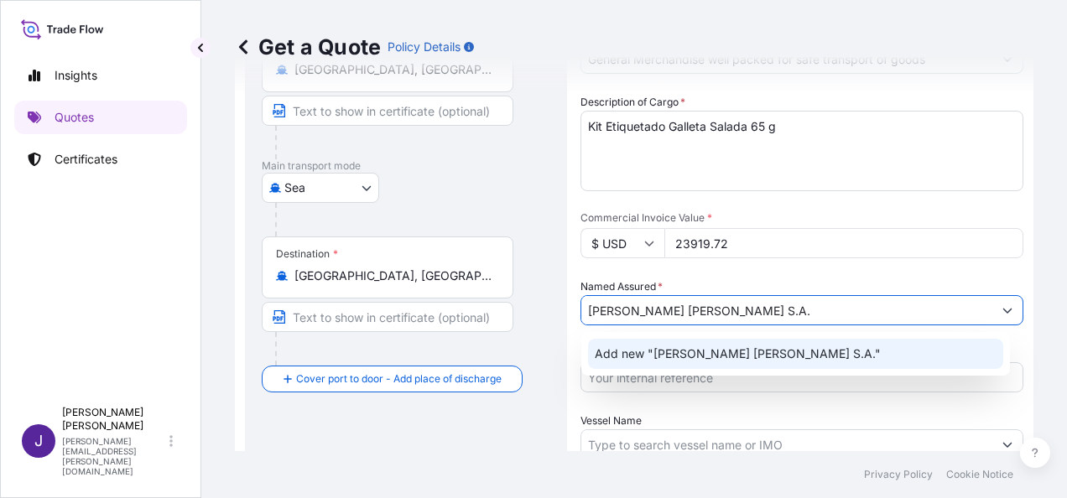
click at [748, 344] on div "Add new "[PERSON_NAME] [PERSON_NAME] S.A."" at bounding box center [795, 354] width 415 height 30
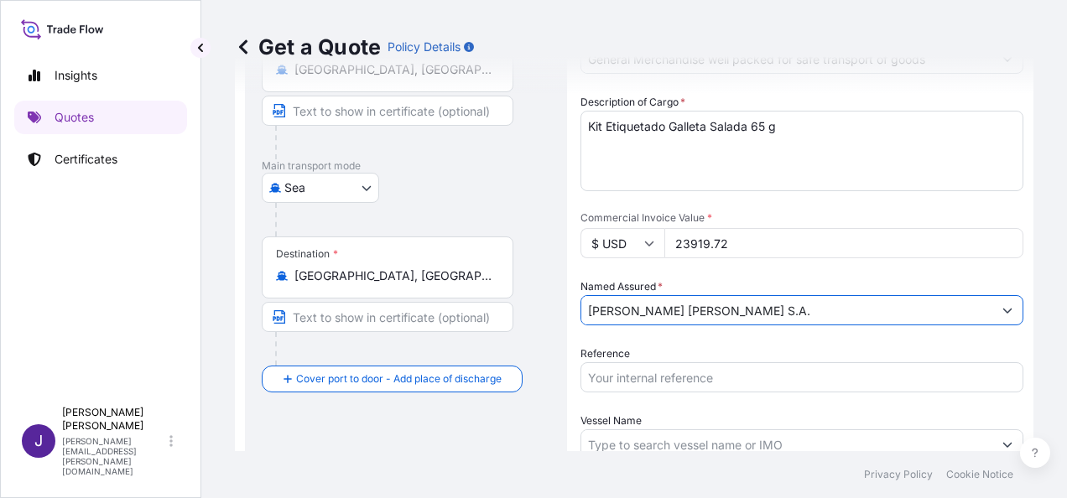
type input "[PERSON_NAME] [PERSON_NAME] S.A."
click at [681, 376] on input "Reference" at bounding box center [802, 377] width 443 height 30
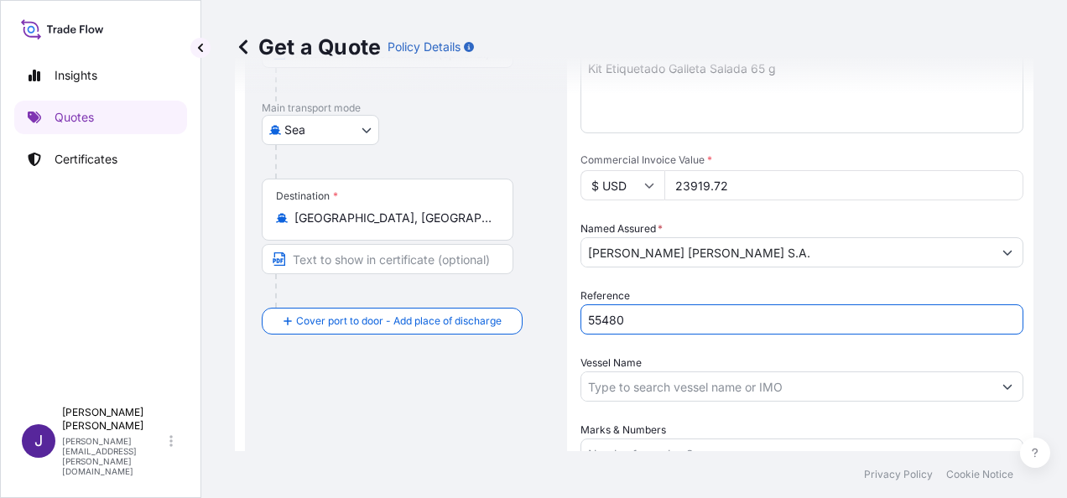
scroll to position [279, 0]
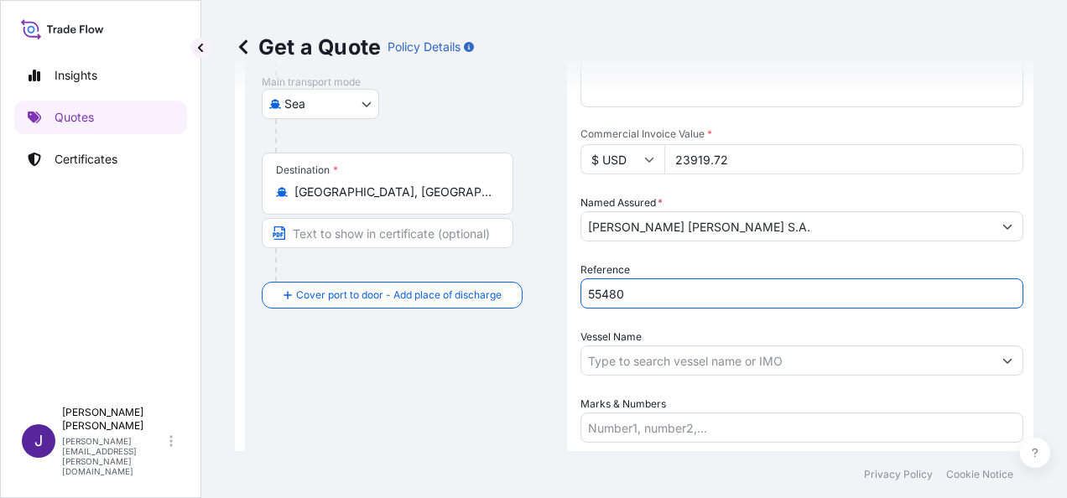
type input "55480"
click at [660, 357] on input "Vessel Name" at bounding box center [786, 361] width 411 height 30
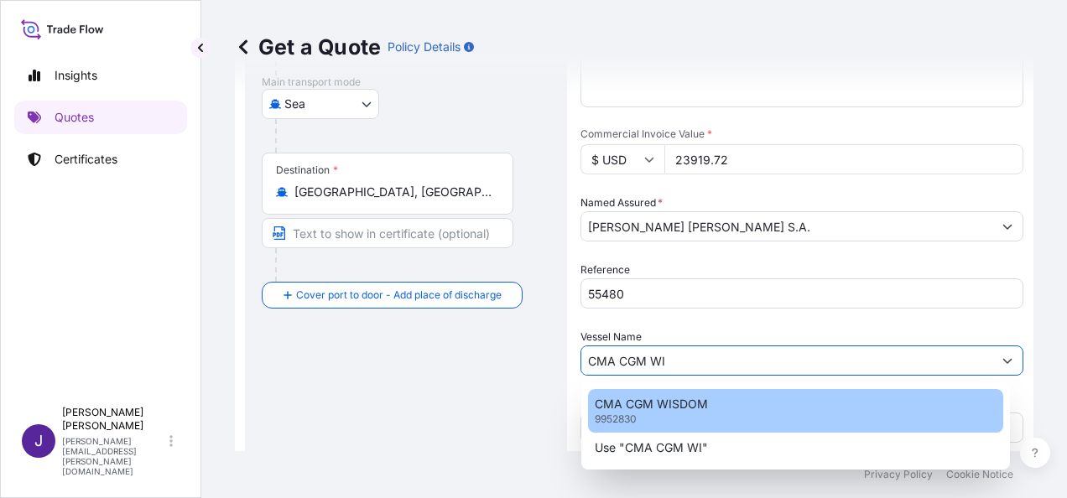
click at [648, 421] on div "CMA CGM WISDOM 9952830" at bounding box center [795, 411] width 415 height 44
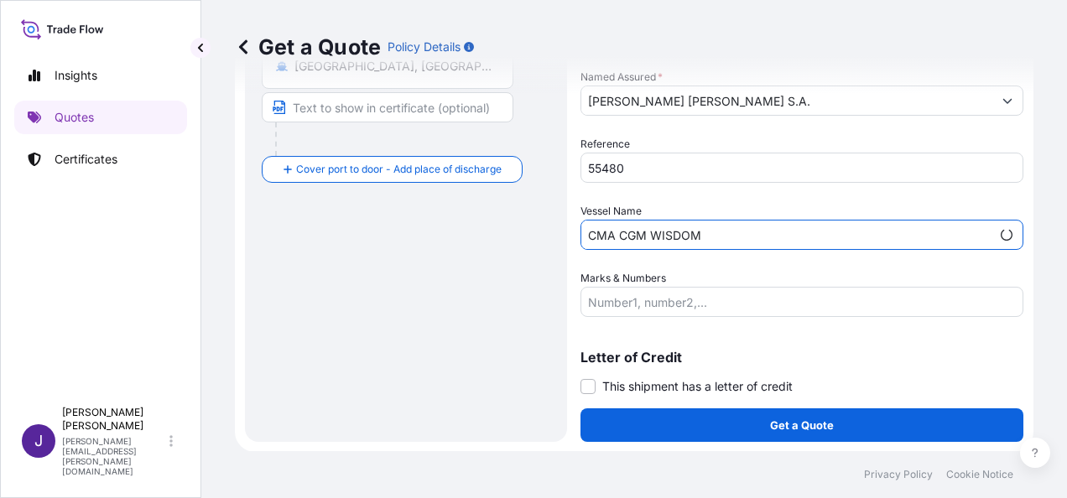
scroll to position [404, 0]
type input "CMA CGM WISDOM"
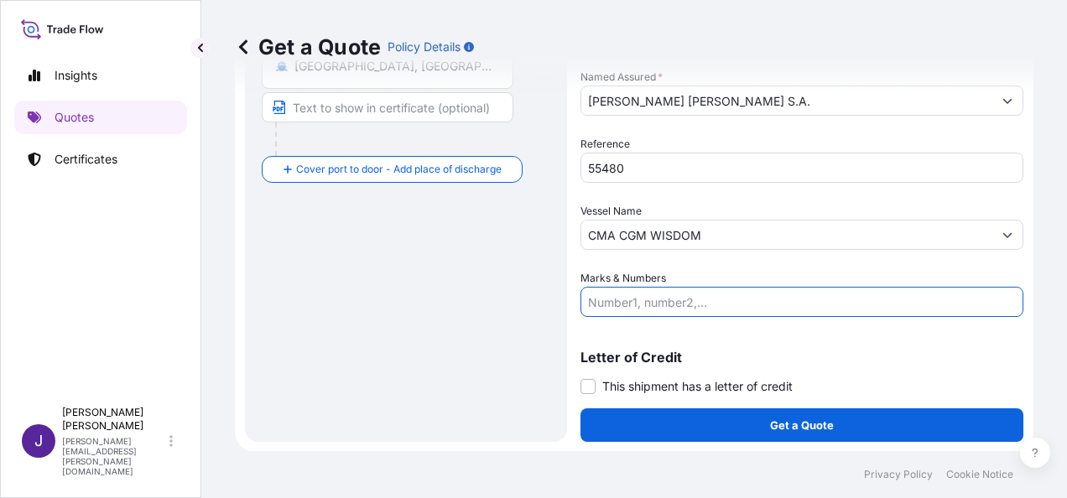
click at [658, 305] on input "Marks & Numbers" at bounding box center [802, 302] width 443 height 30
paste input "LCL - 11 PALLET - 5615 Kgs - 19,74CBM"
type input "LCL - 11 PALLET - 5615 Kgs - 19,74CBM"
click at [587, 384] on span at bounding box center [588, 386] width 15 height 15
click at [581, 378] on input "This shipment has a letter of credit" at bounding box center [581, 378] width 0 height 0
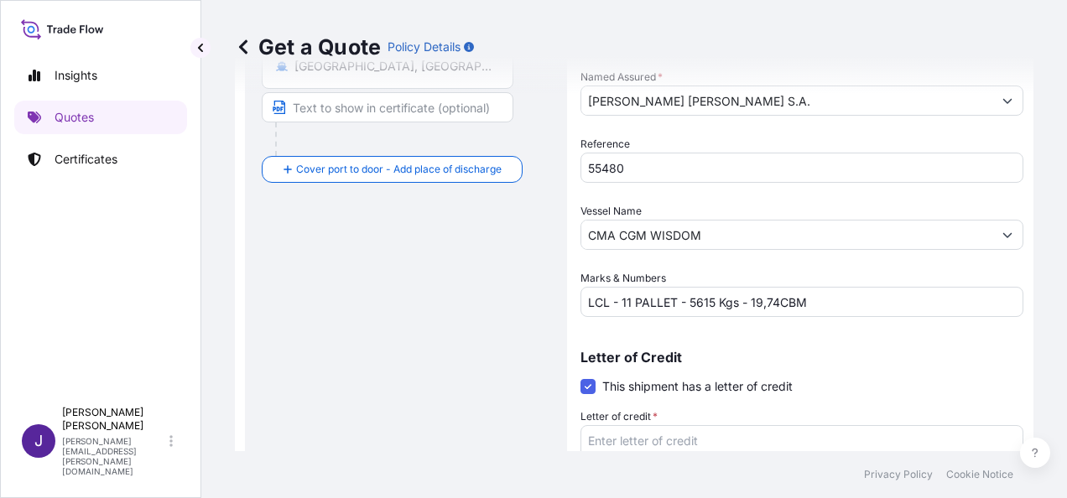
click at [626, 437] on textarea "Letter of credit *" at bounding box center [802, 465] width 443 height 81
paste textarea "Duke Logistic, S.A.C Los Tulipanes,188 Of.601. Urb.El Polo-Surco"
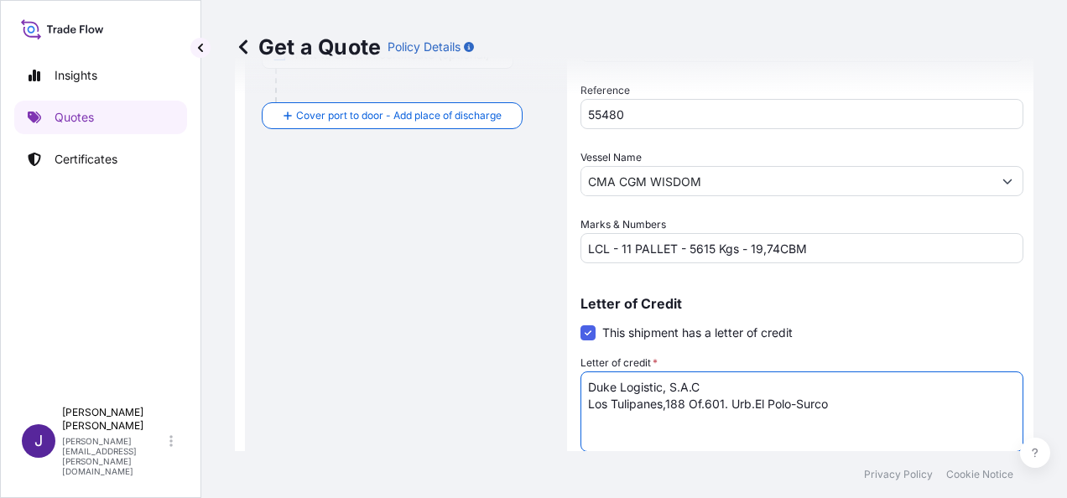
scroll to position [532, 0]
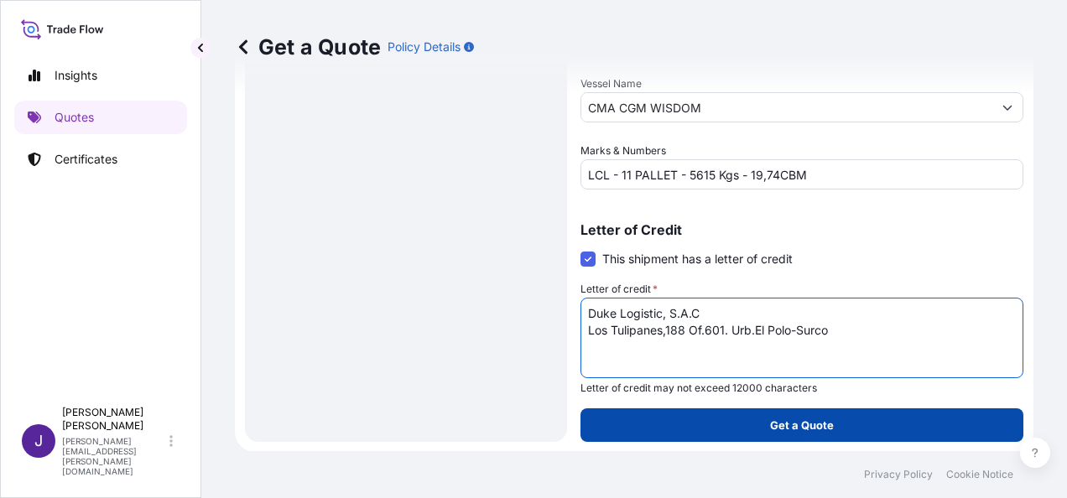
type textarea "Duke Logistic, S.A.C Los Tulipanes,188 Of.601. Urb.El Polo-Surco"
click at [840, 420] on button "Get a Quote" at bounding box center [802, 426] width 443 height 34
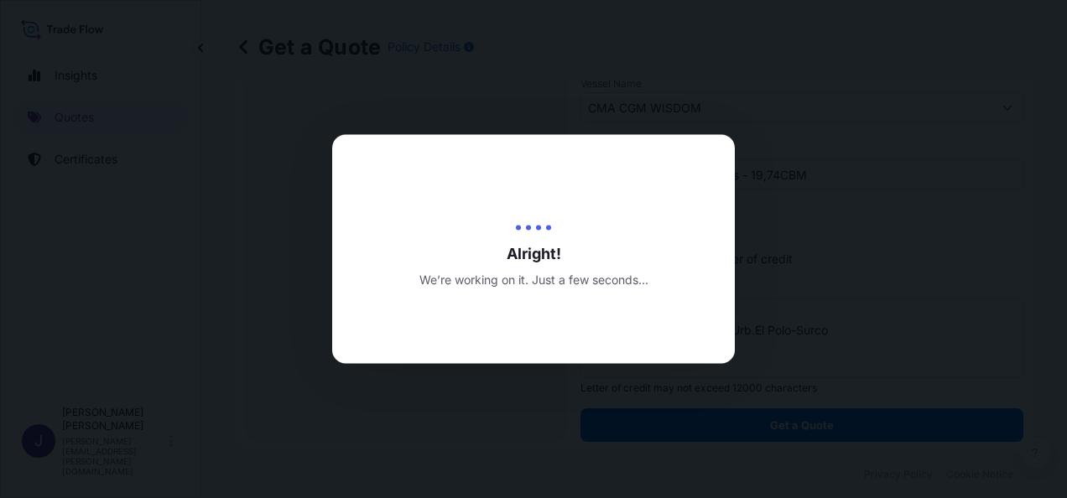
select select "Sea"
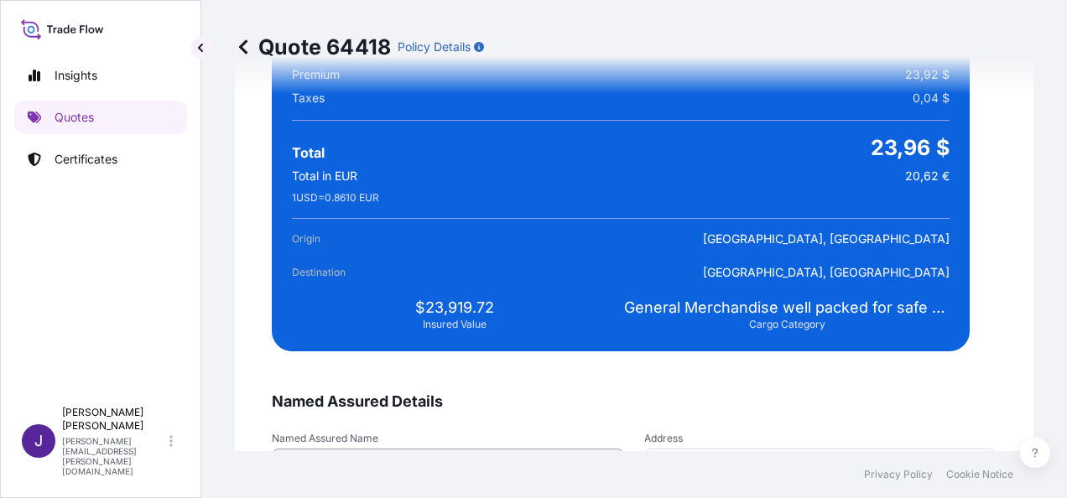
scroll to position [3253, 0]
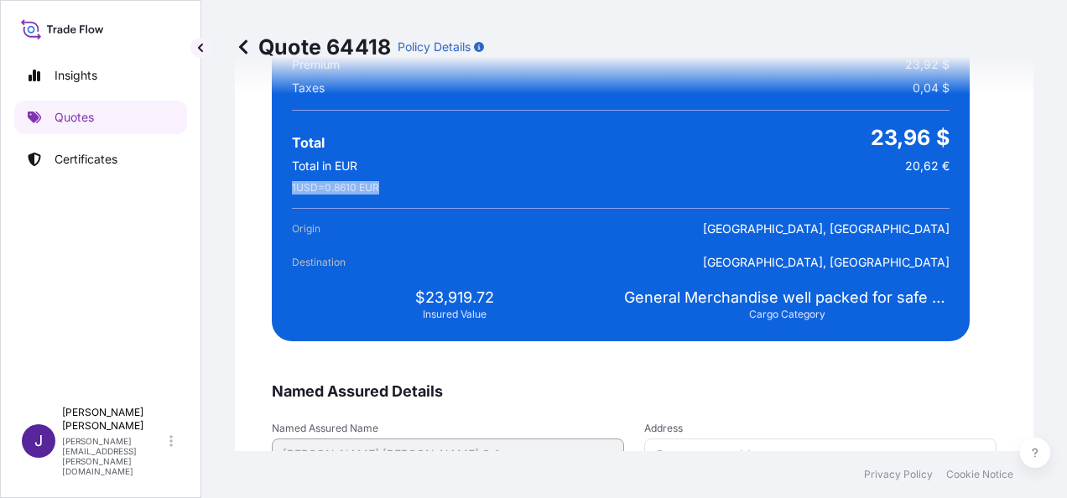
drag, startPoint x: 292, startPoint y: 186, endPoint x: 388, endPoint y: 186, distance: 96.5
click at [388, 186] on div "1 USD = 0.8610 EUR" at bounding box center [621, 187] width 658 height 13
drag, startPoint x: 388, startPoint y: 186, endPoint x: 365, endPoint y: 190, distance: 23.7
copy span "1 USD = 0.8610 EUR"
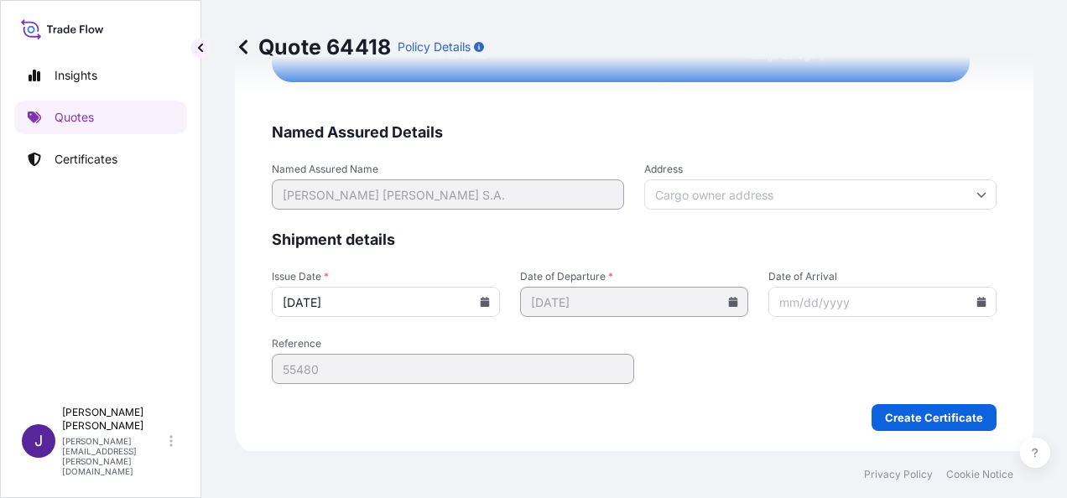
scroll to position [3513, 0]
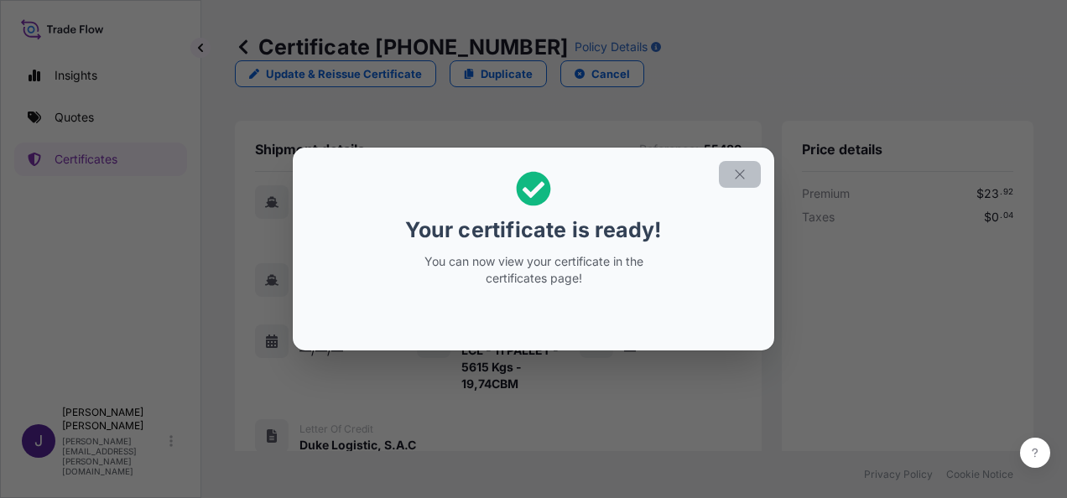
click at [745, 175] on icon "button" at bounding box center [739, 174] width 15 height 15
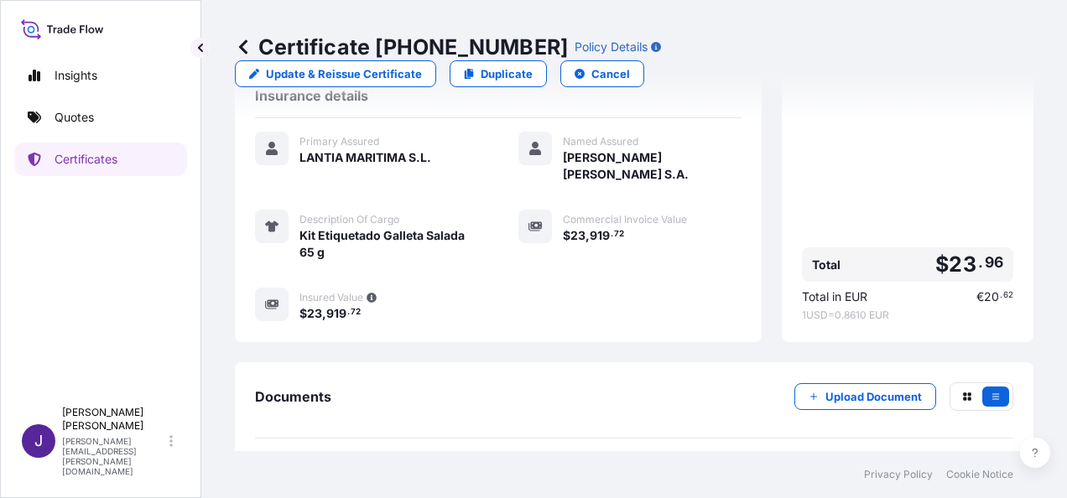
scroll to position [465, 0]
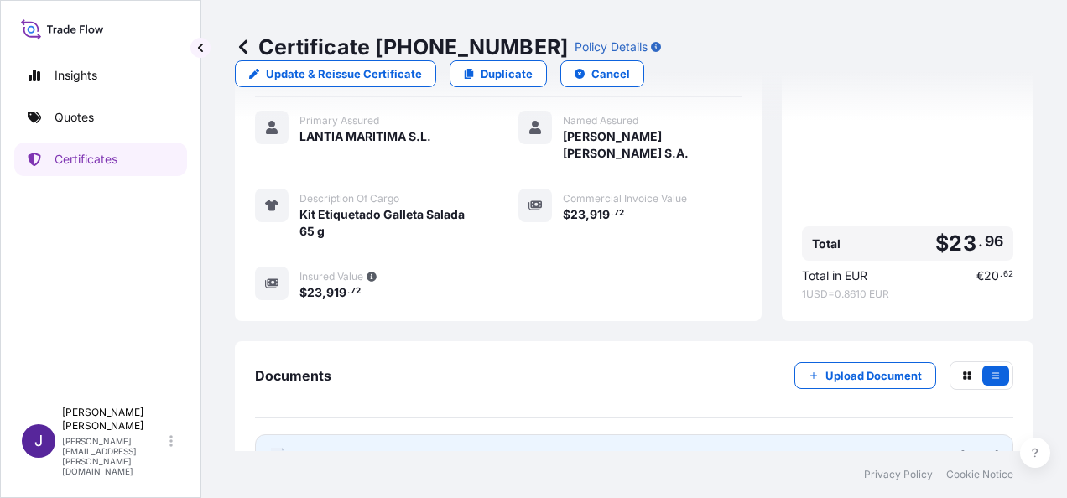
click at [766, 435] on link "PDF Certificate [DATE]" at bounding box center [634, 457] width 758 height 44
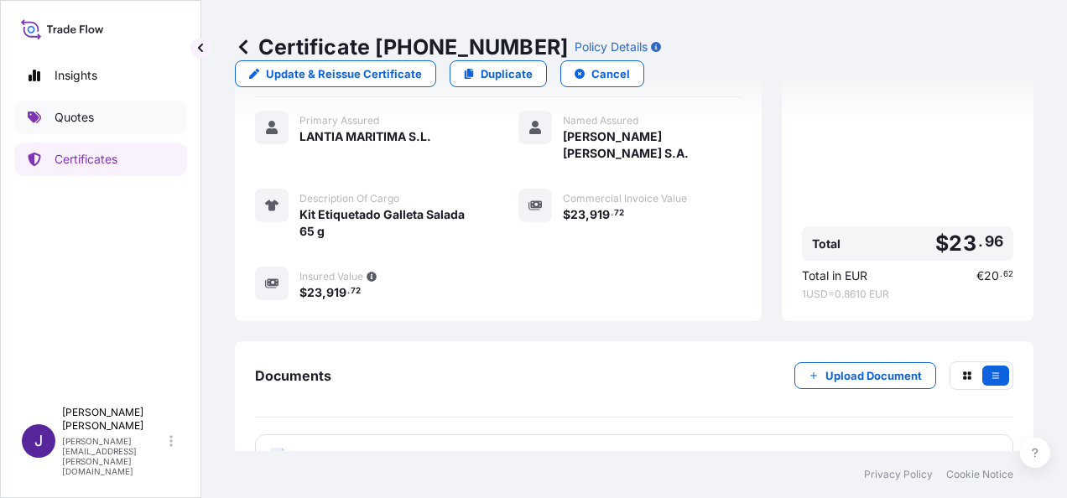
click at [93, 123] on p "Quotes" at bounding box center [74, 117] width 39 height 17
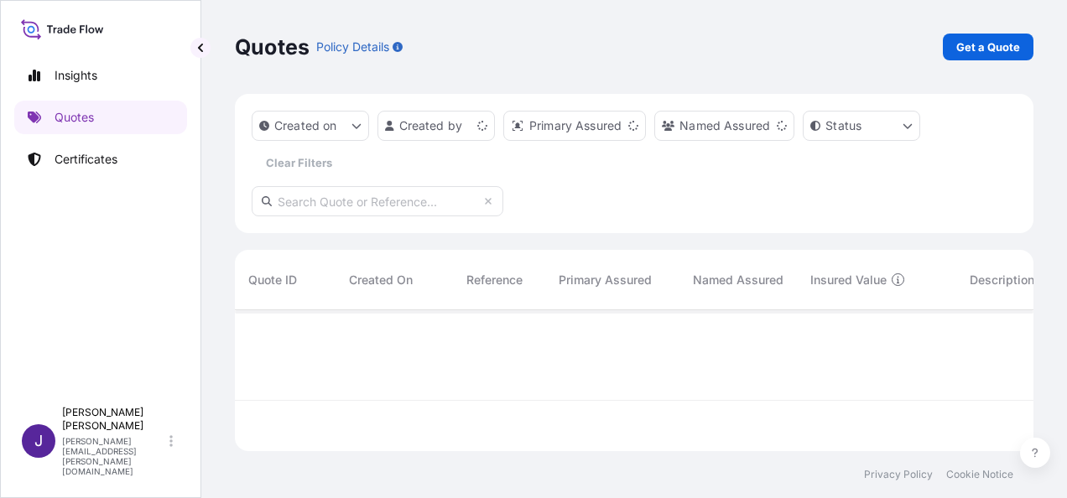
scroll to position [138, 785]
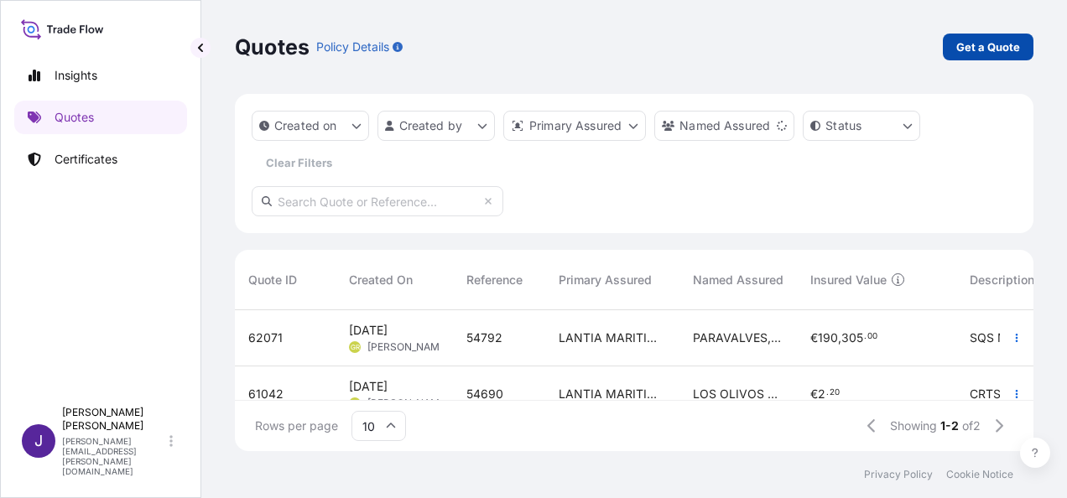
click at [977, 47] on p "Get a Quote" at bounding box center [988, 47] width 64 height 17
select select "Sea"
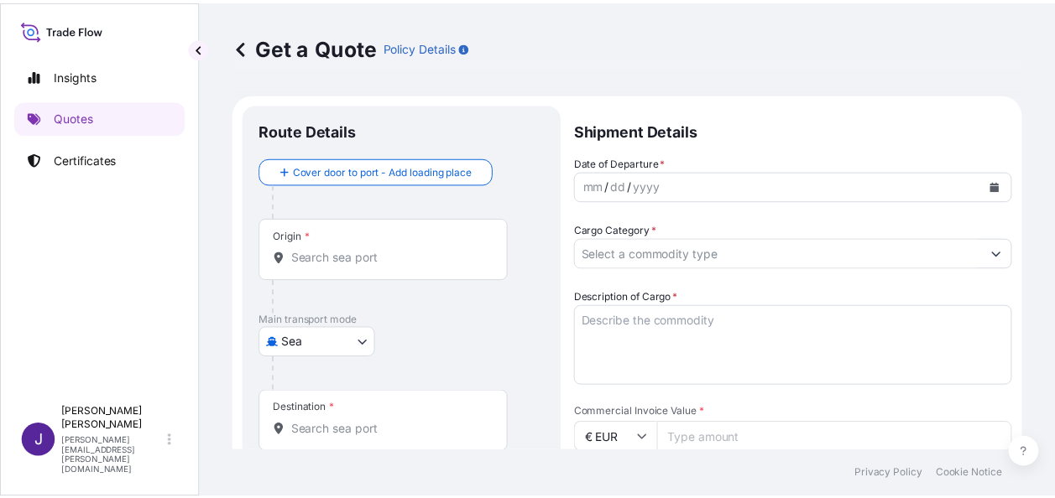
scroll to position [27, 0]
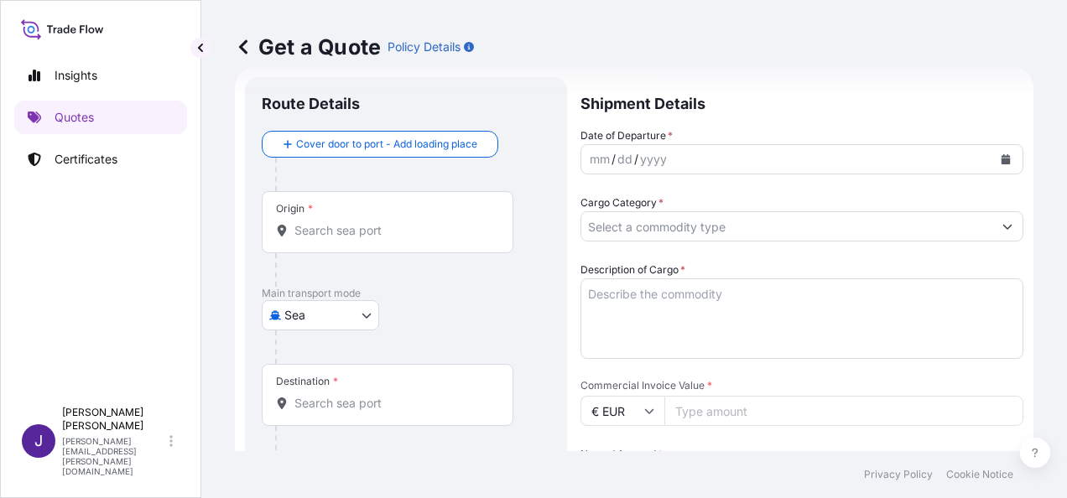
click at [993, 164] on button "Calendar" at bounding box center [1005, 159] width 27 height 27
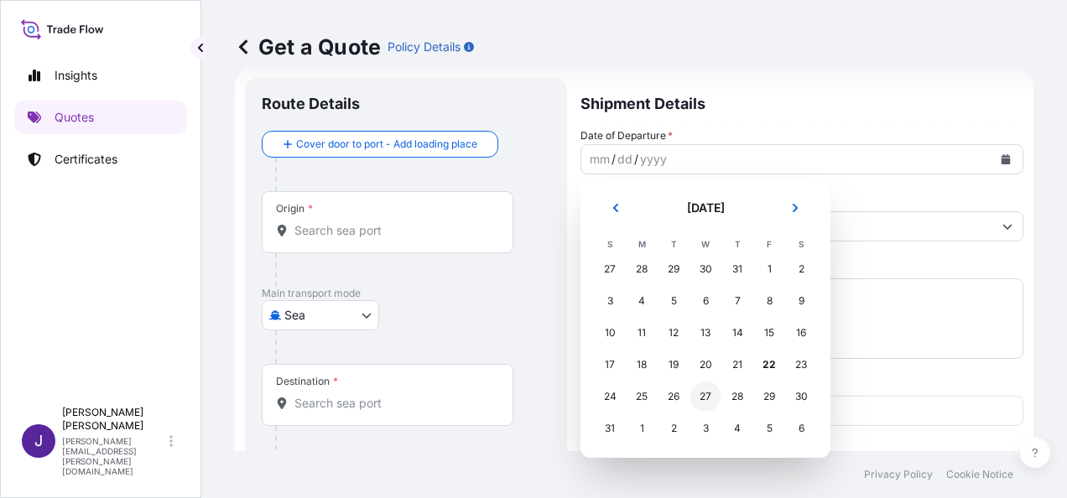
click at [711, 399] on div "27" at bounding box center [705, 397] width 30 height 30
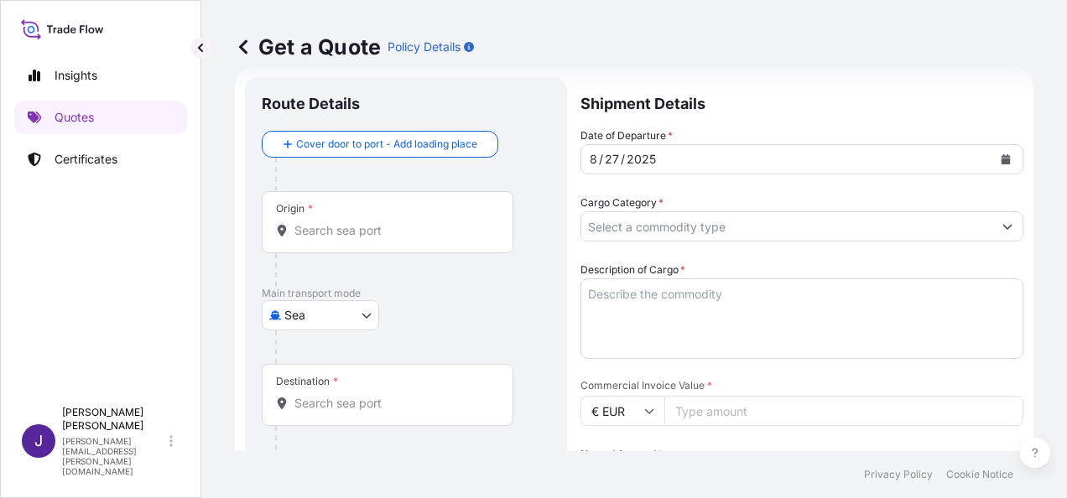
click at [375, 220] on div "Origin *" at bounding box center [388, 222] width 252 height 62
click at [375, 222] on input "Origin *" at bounding box center [393, 230] width 198 height 17
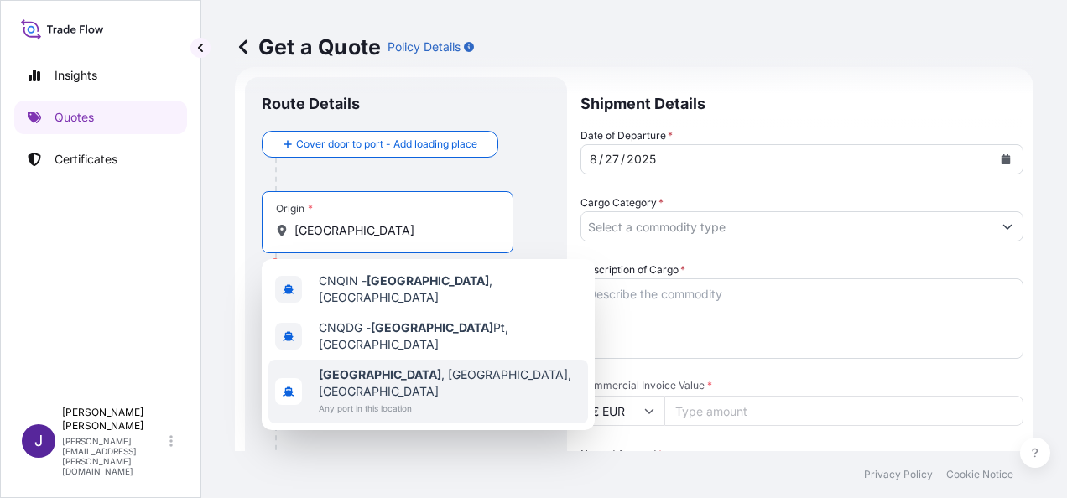
click at [395, 367] on span "[GEOGRAPHIC_DATA] , [GEOGRAPHIC_DATA], [GEOGRAPHIC_DATA]" at bounding box center [450, 384] width 263 height 34
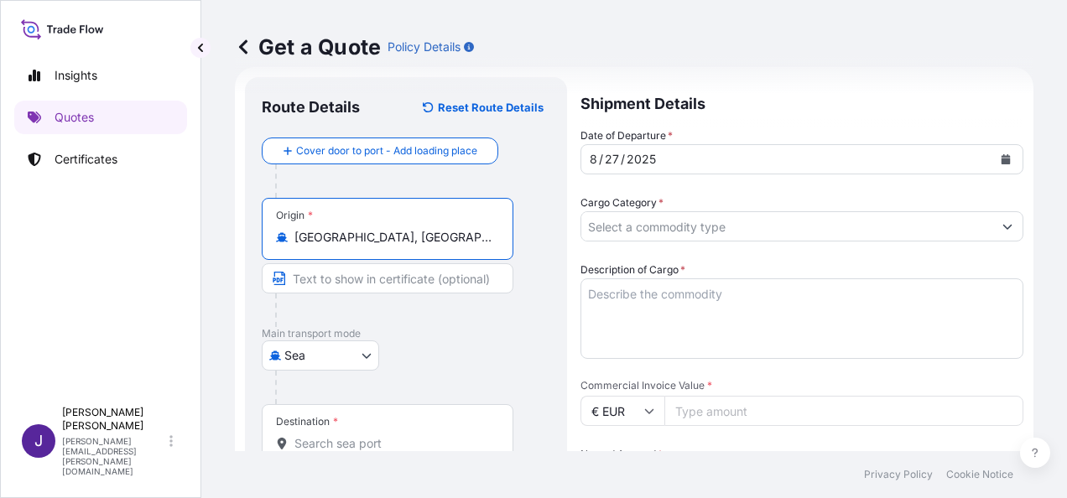
type input "[GEOGRAPHIC_DATA], [GEOGRAPHIC_DATA], [GEOGRAPHIC_DATA]"
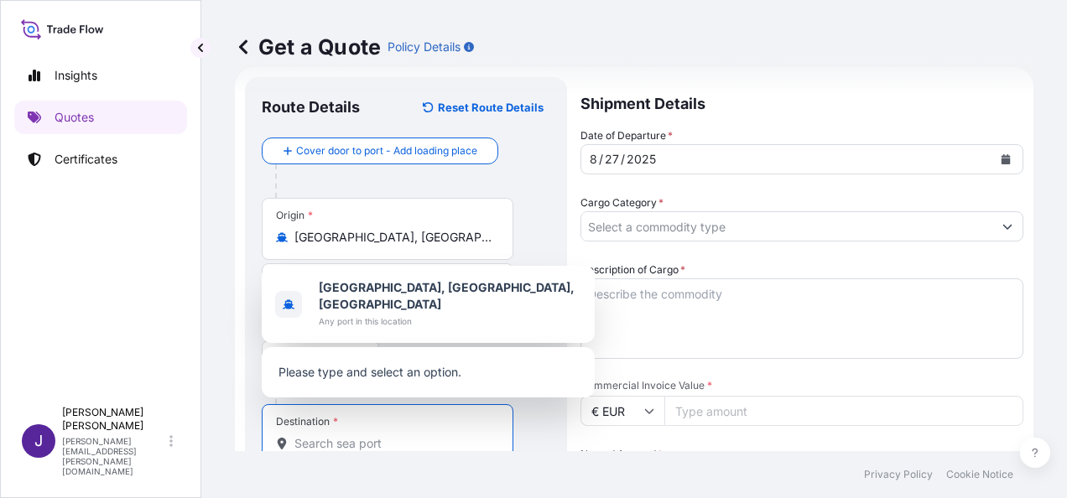
click at [347, 440] on input "Destination *" at bounding box center [393, 443] width 198 height 17
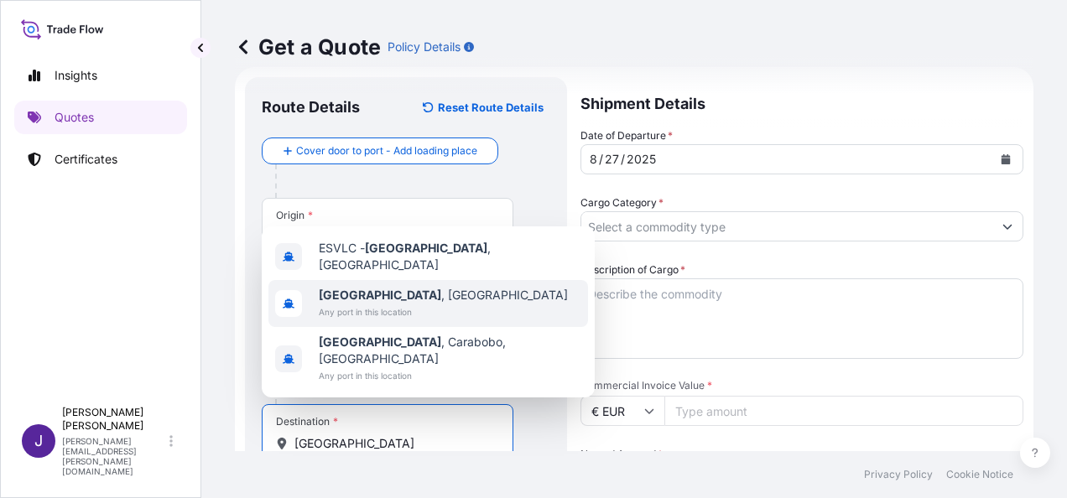
click at [380, 304] on span "[GEOGRAPHIC_DATA] , [GEOGRAPHIC_DATA]" at bounding box center [443, 295] width 249 height 17
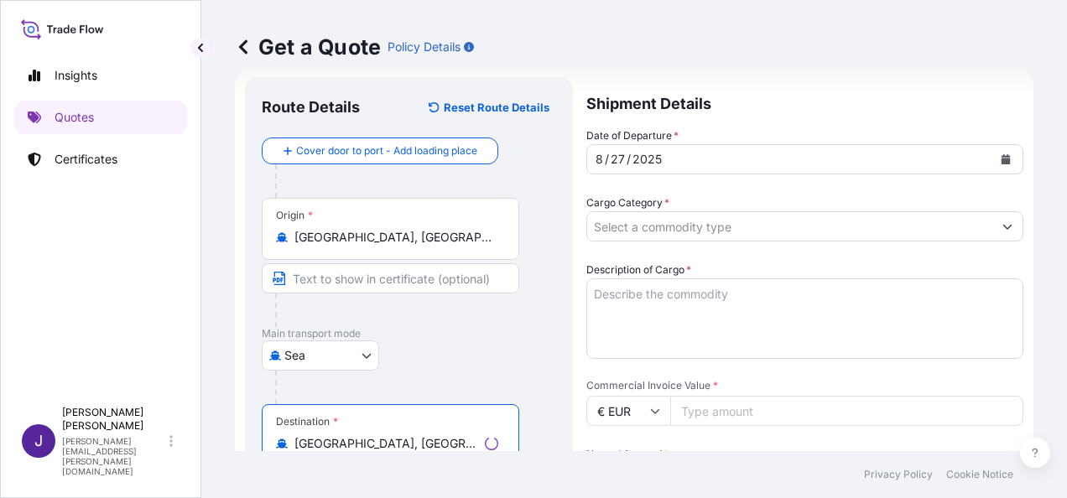
type input "[GEOGRAPHIC_DATA], [GEOGRAPHIC_DATA]"
click at [624, 227] on input "Cargo Category *" at bounding box center [789, 226] width 405 height 30
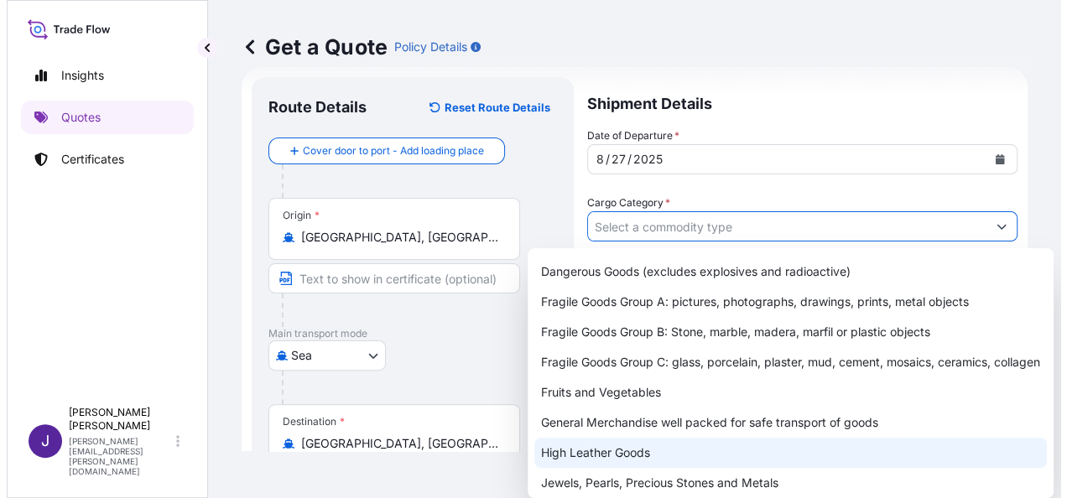
scroll to position [84, 0]
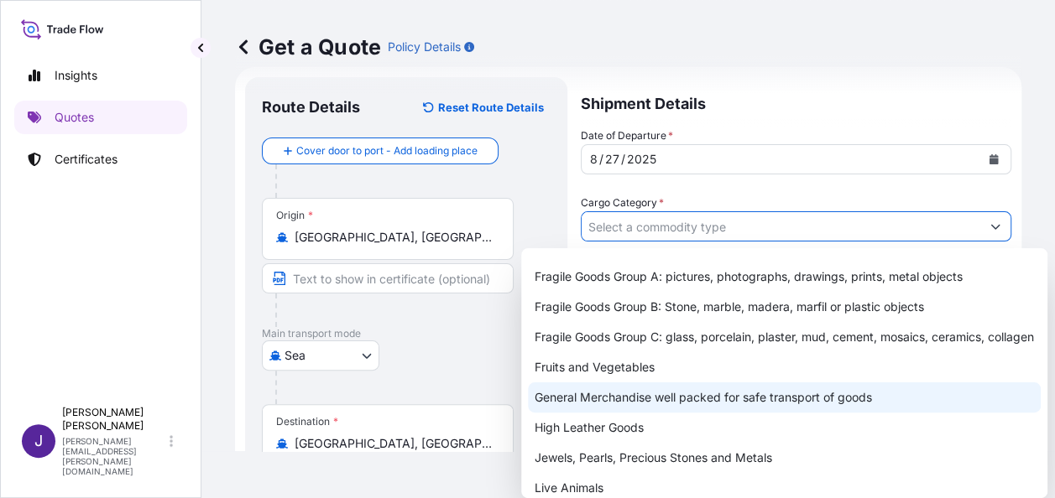
click at [582, 413] on div "General Merchandise well packed for safe transport of goods" at bounding box center [784, 398] width 513 height 30
type input "General Merchandise well packed for safe transport of goods"
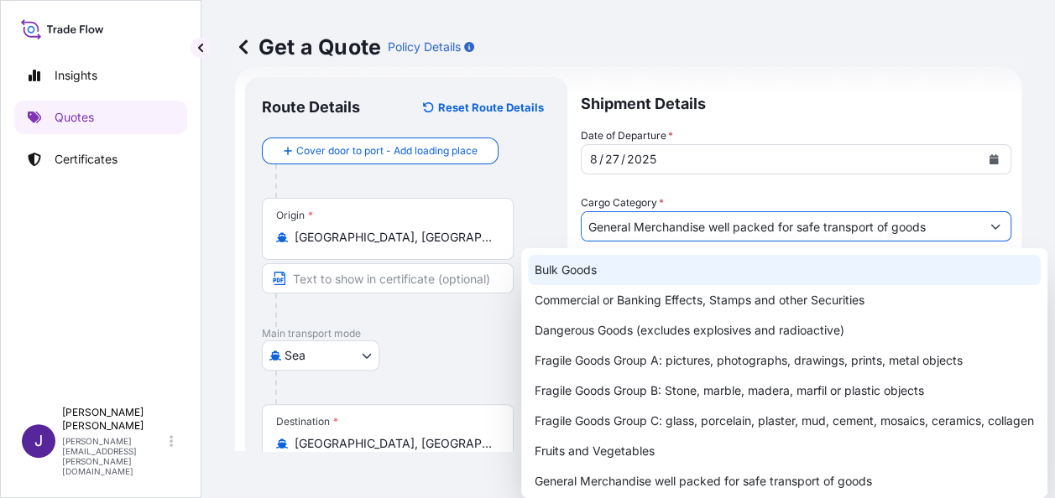
click at [828, 55] on div "Get a Quote Policy Details" at bounding box center [628, 47] width 786 height 27
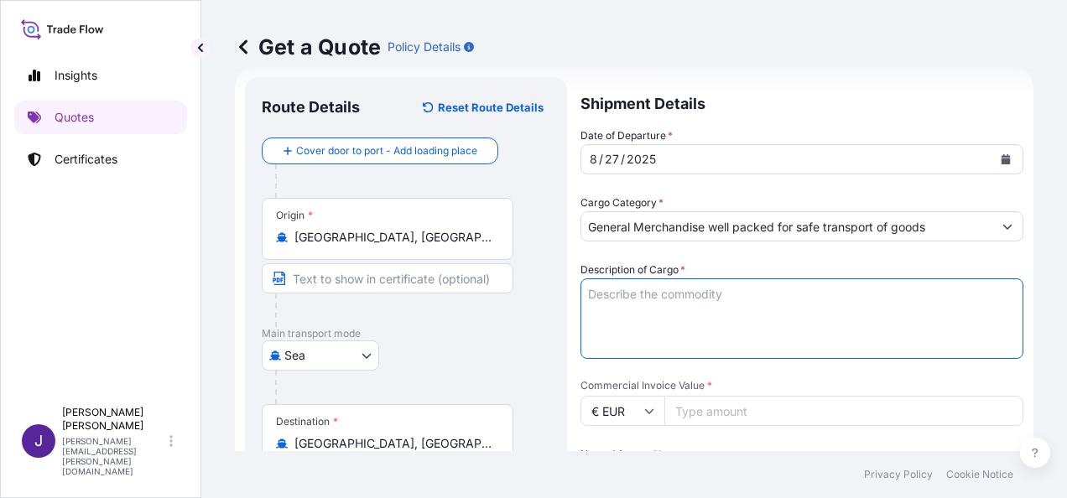
click at [682, 291] on textarea "Description of Cargo *" at bounding box center [802, 319] width 443 height 81
paste textarea "GLASS BOTTLE"
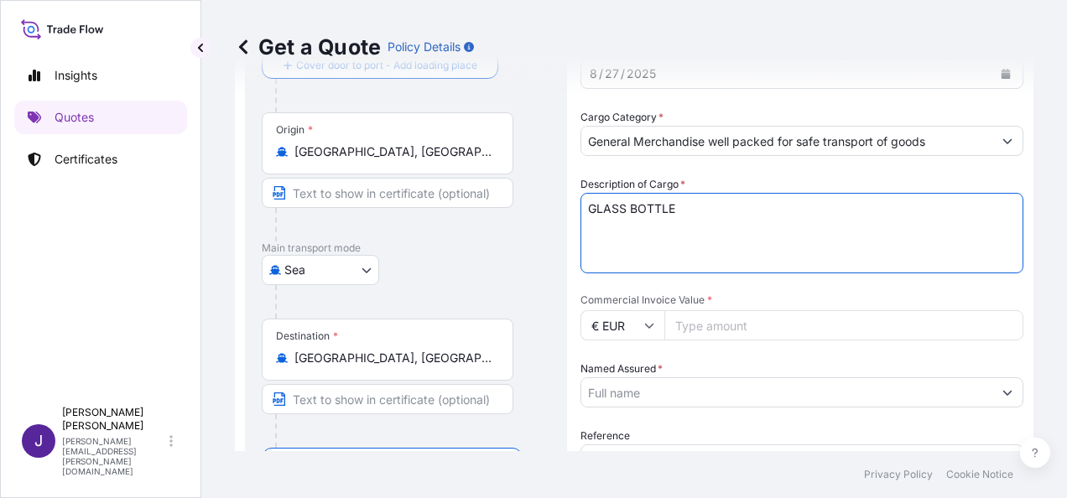
scroll to position [195, 0]
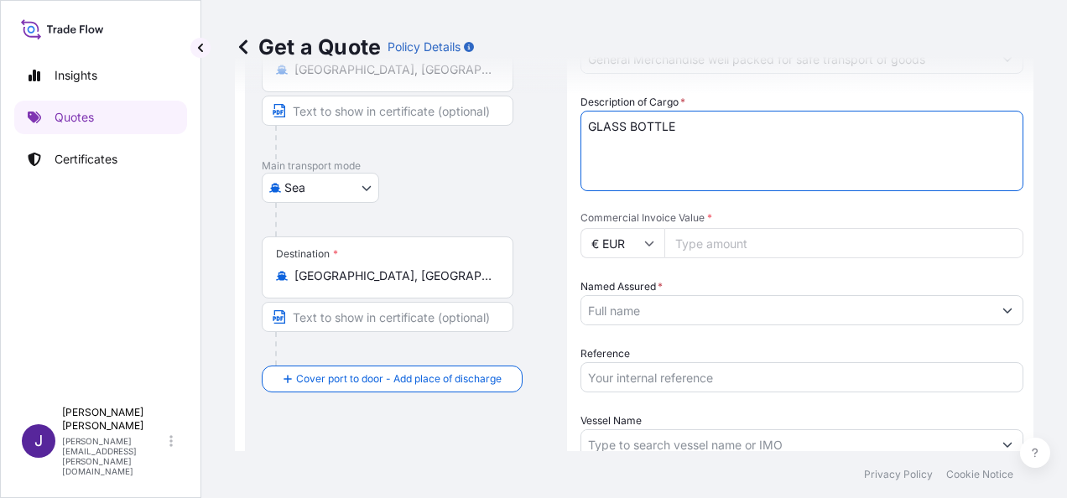
type textarea "GLASS BOTTLE"
click at [680, 239] on input "Commercial Invoice Value *" at bounding box center [843, 243] width 359 height 30
type input "5370.51"
click at [676, 308] on input "Named Assured *" at bounding box center [786, 310] width 411 height 30
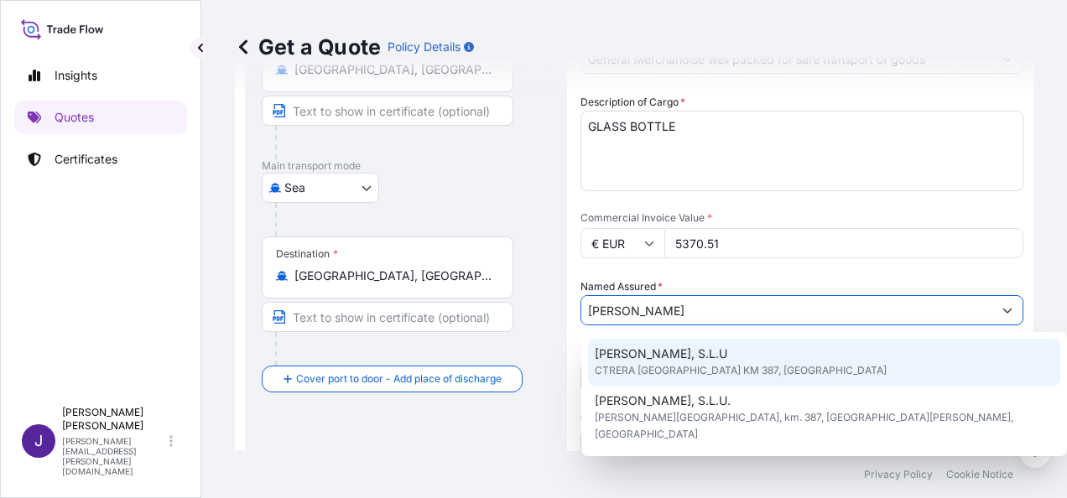
click at [690, 356] on span "[PERSON_NAME], S.L.U" at bounding box center [661, 354] width 133 height 17
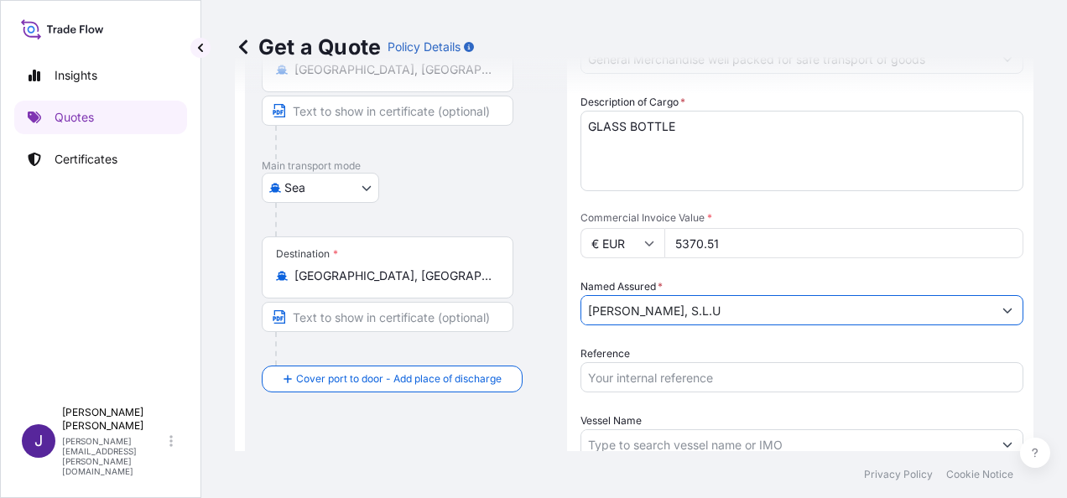
type input "[PERSON_NAME], S.L.U"
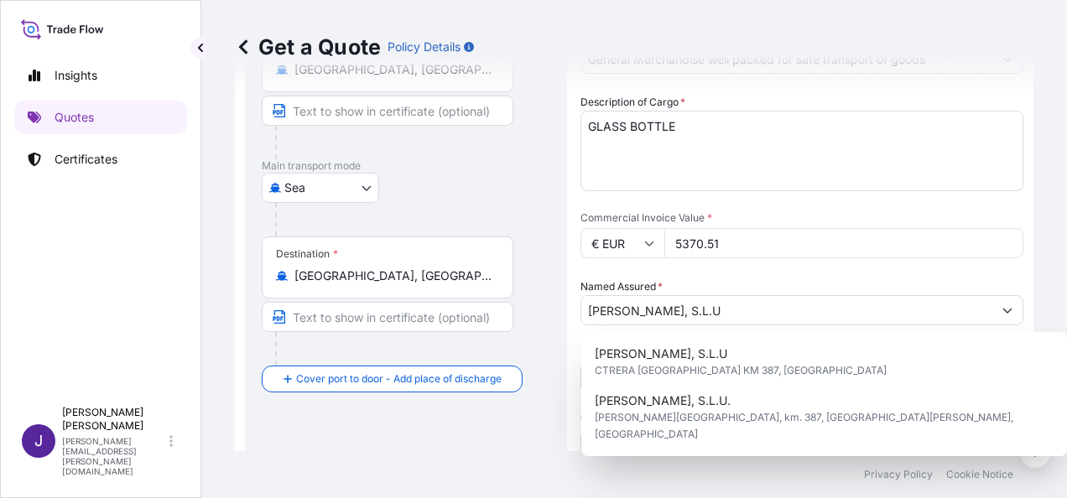
click at [464, 432] on div "Route Details Reset Route Details Cover door to port - Add loading place Place …" at bounding box center [406, 280] width 289 height 709
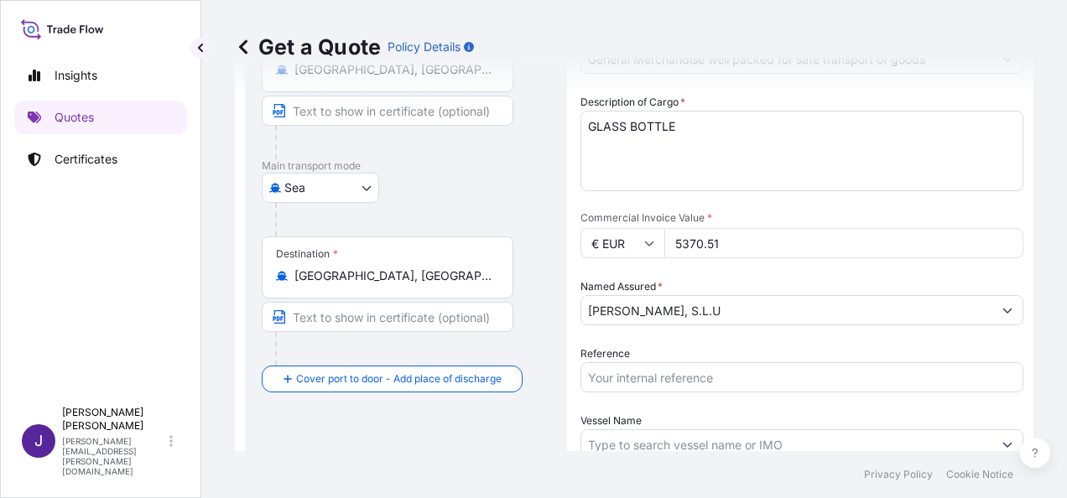
scroll to position [404, 0]
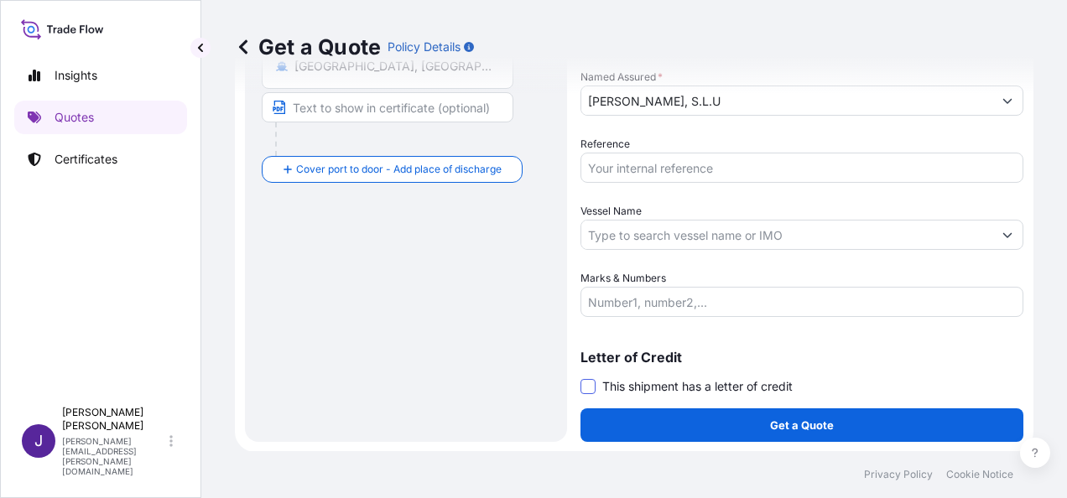
click at [582, 386] on span at bounding box center [588, 386] width 15 height 15
click at [581, 378] on input "This shipment has a letter of credit" at bounding box center [581, 378] width 0 height 0
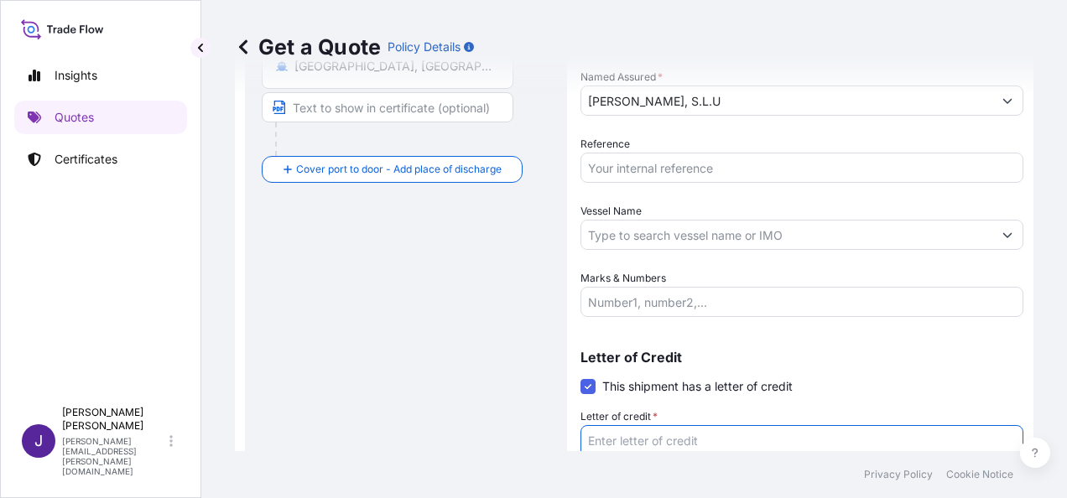
click at [645, 433] on textarea "Letter of credit *" at bounding box center [802, 465] width 443 height 81
paste textarea "[PERSON_NAME], S.L.U. CTRA [GEOGRAPHIC_DATA], KM 387 [PERSON_NAME][GEOGRAPHIC_D…"
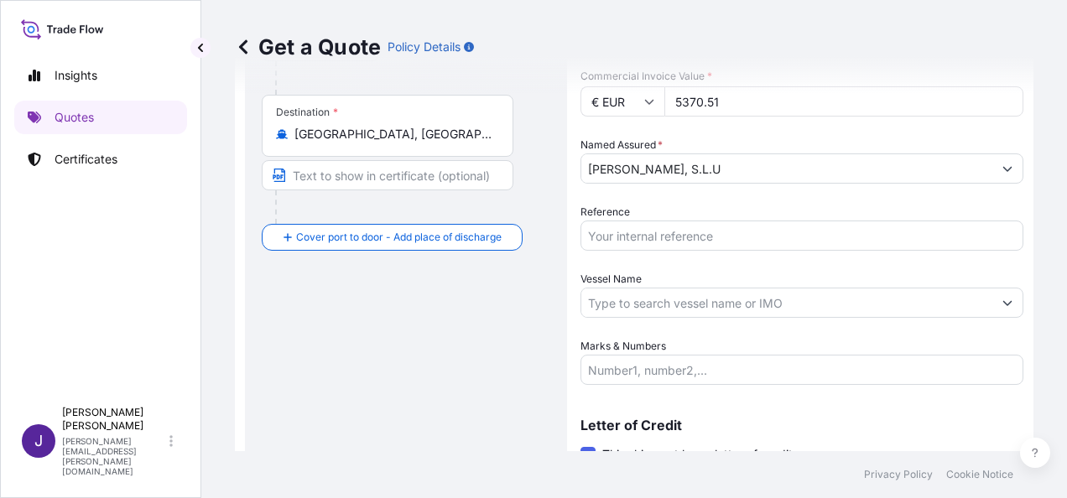
scroll to position [165, 0]
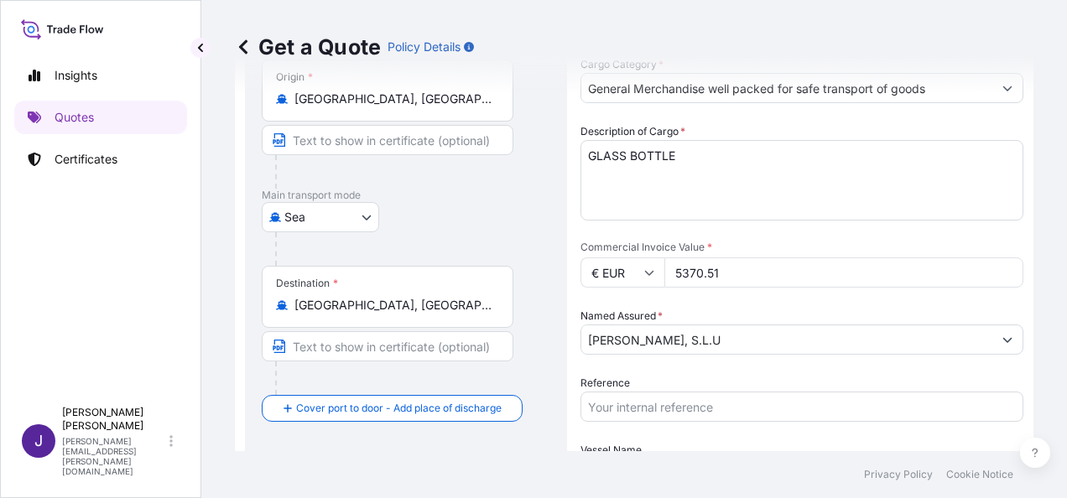
type textarea "[PERSON_NAME], S.L.U. CTRA [GEOGRAPHIC_DATA], KM 387 [PERSON_NAME][GEOGRAPHIC_D…"
click at [635, 408] on input "Reference" at bounding box center [802, 407] width 443 height 30
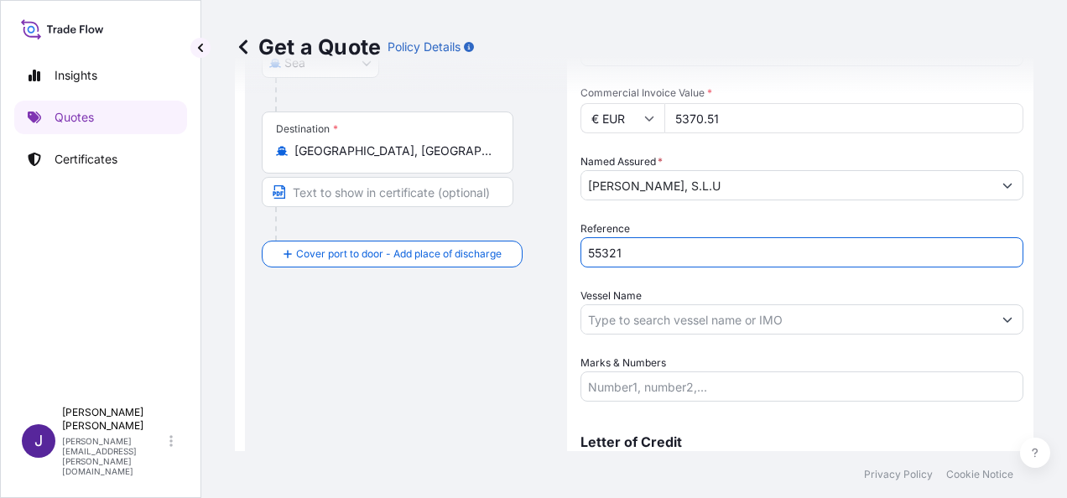
scroll to position [501, 0]
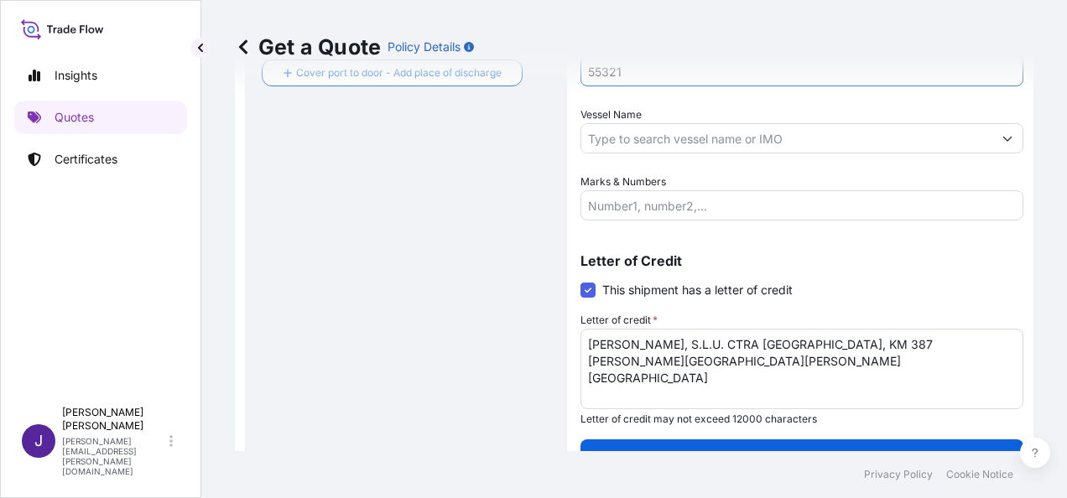
type input "55321"
click at [671, 133] on input "Vessel Name" at bounding box center [786, 138] width 411 height 30
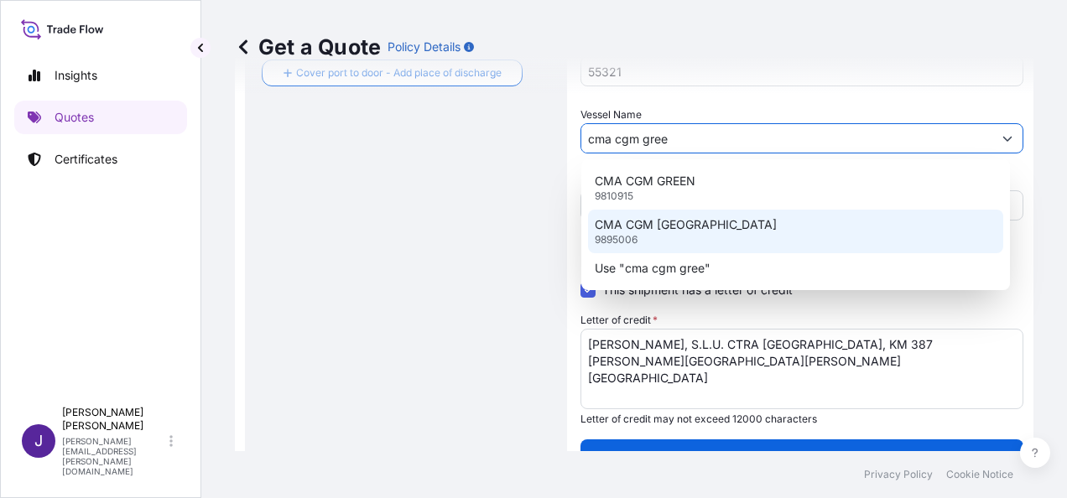
click at [691, 219] on p "CMA CGM [GEOGRAPHIC_DATA]" at bounding box center [686, 224] width 182 height 17
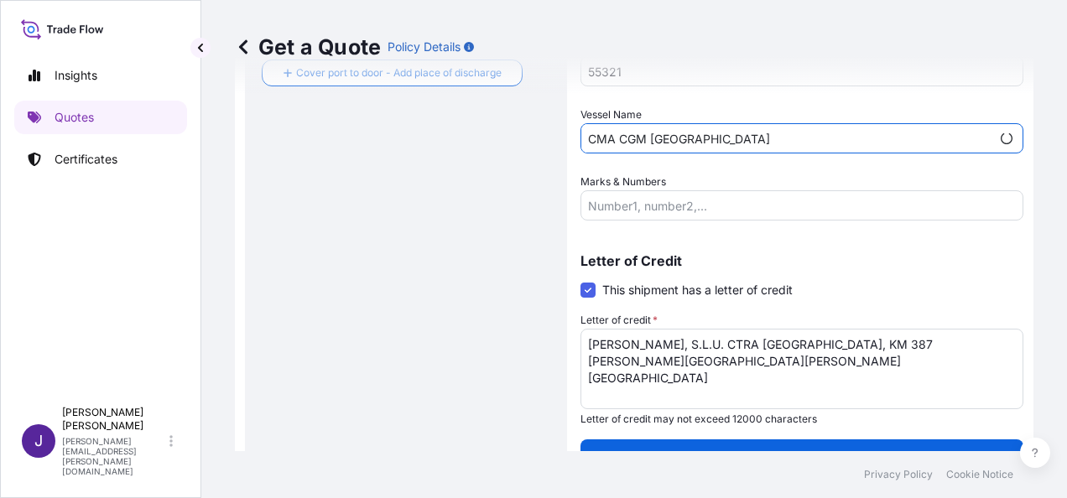
type input "CMA CGM [GEOGRAPHIC_DATA]"
click at [690, 208] on input "Marks & Numbers" at bounding box center [802, 205] width 443 height 30
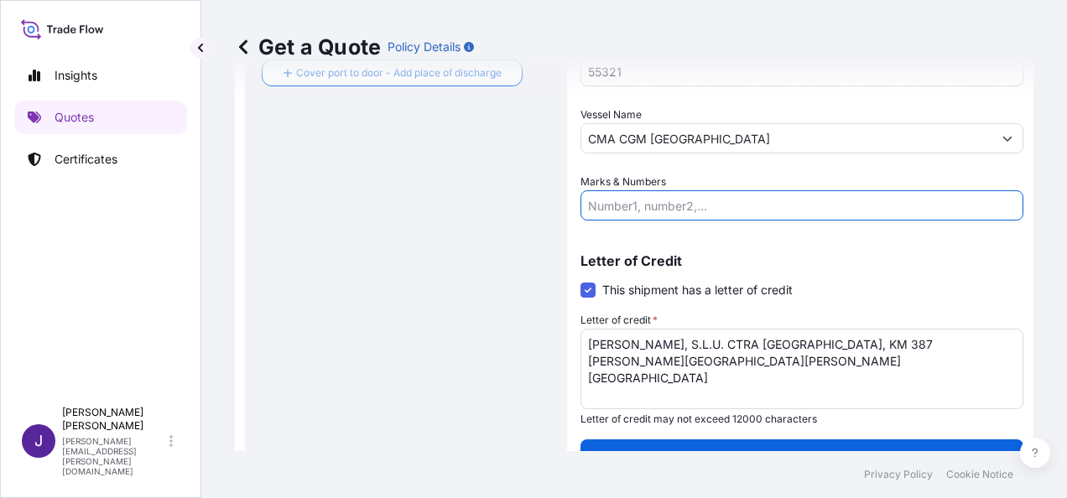
paste input "LCL SHIPMENT - 9 PALLET - 5774 KGS - 11,12 CBM"
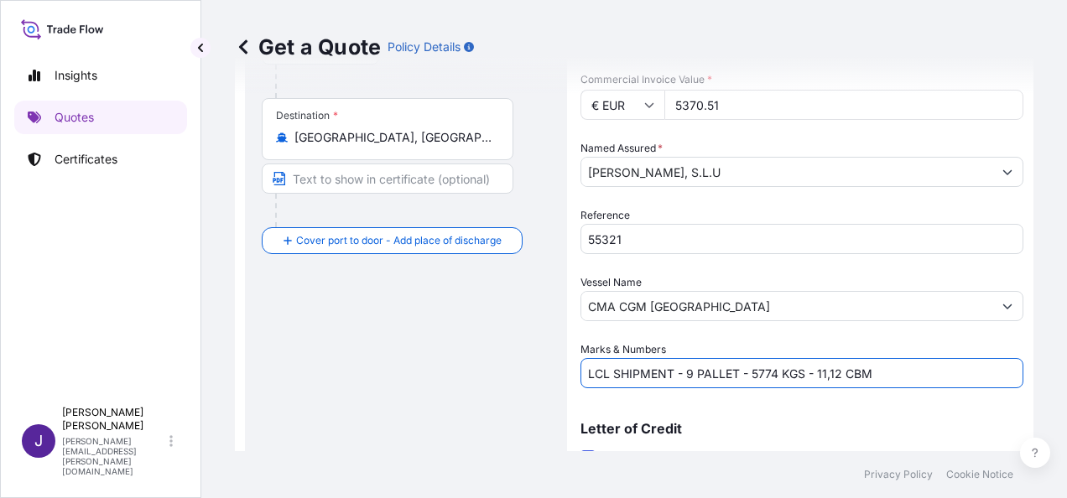
scroll to position [165, 0]
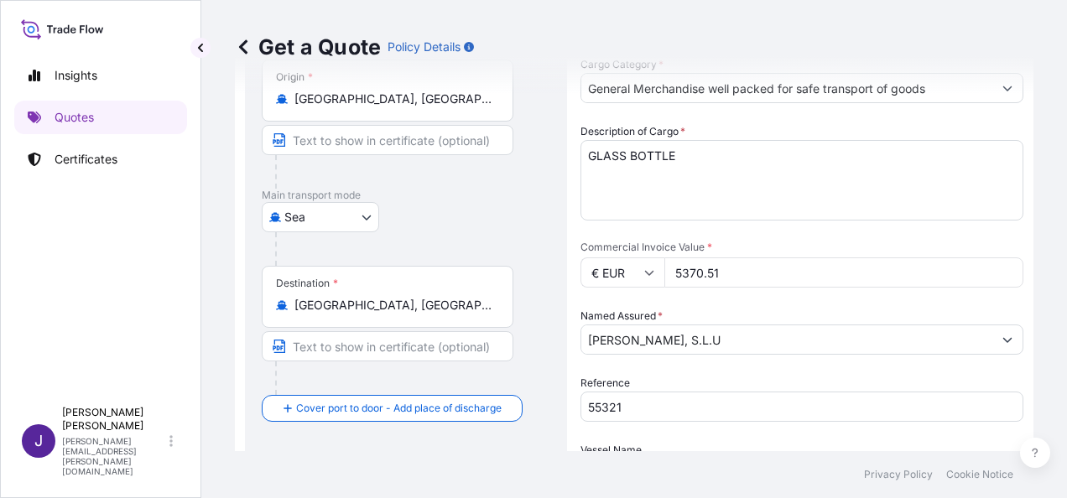
type input "LCL SHIPMENT - 9 PALLET - 5774 KGS - 11,12 CBM"
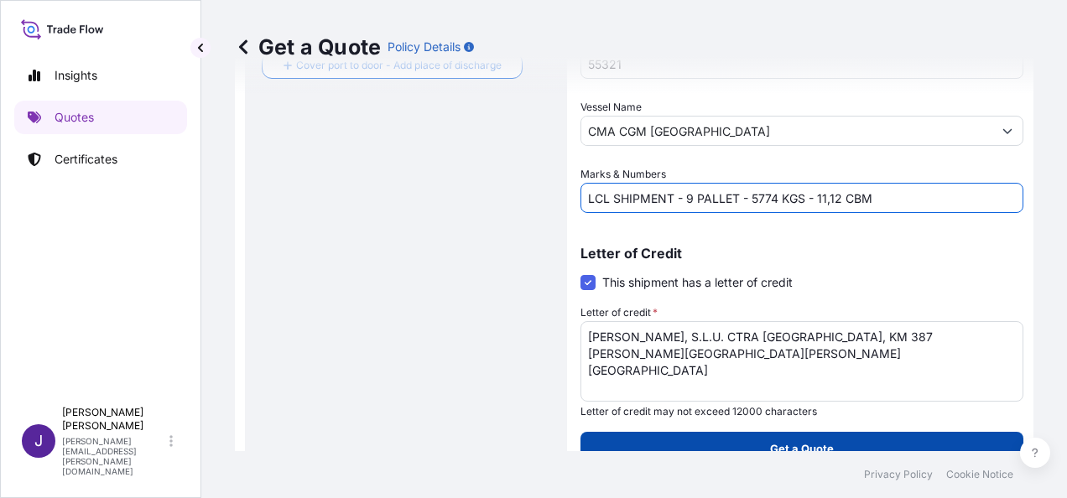
scroll to position [532, 0]
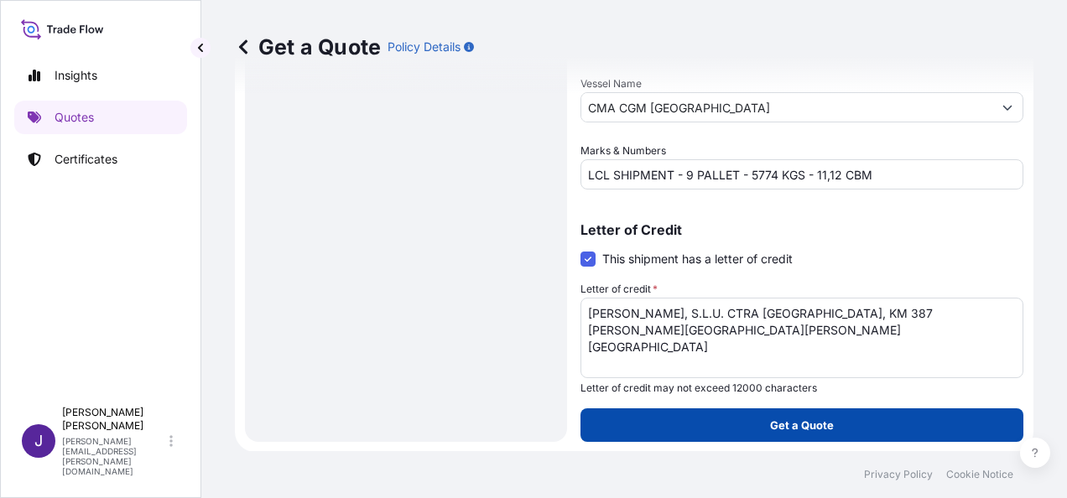
click at [844, 430] on button "Get a Quote" at bounding box center [802, 426] width 443 height 34
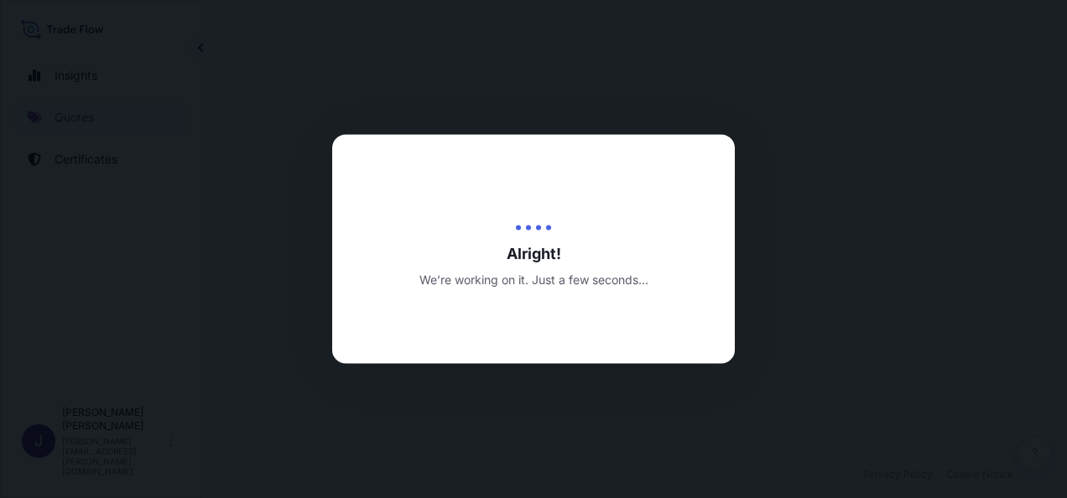
select select "Sea"
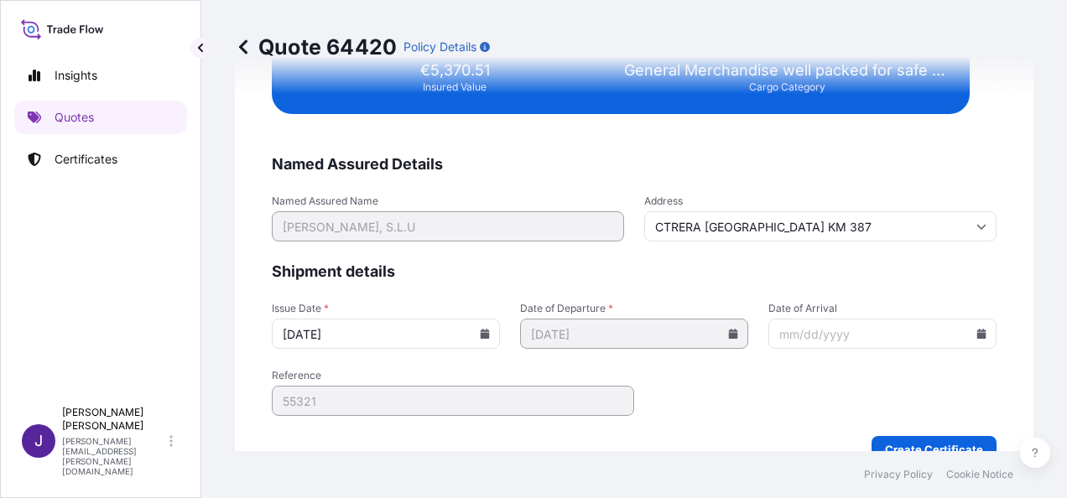
scroll to position [3426, 0]
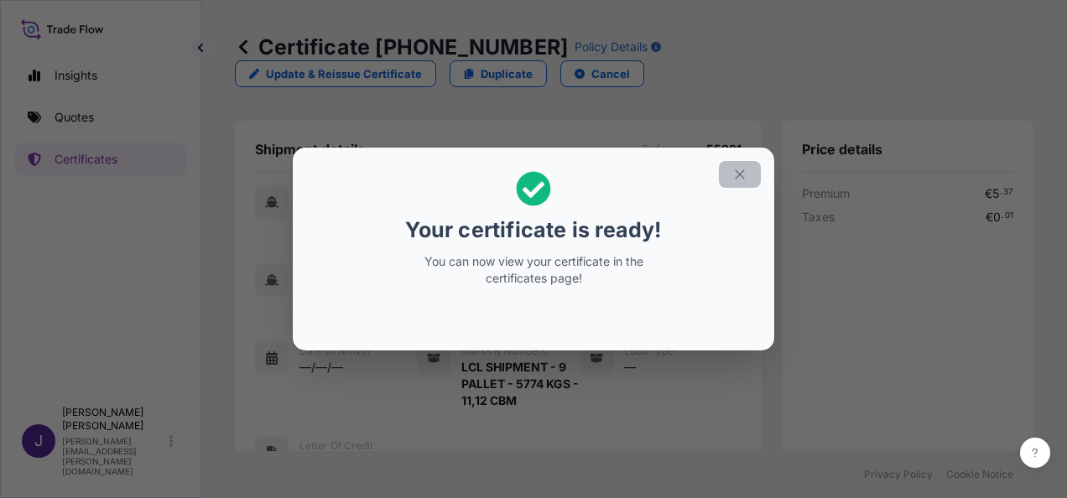
click at [727, 169] on button "button" at bounding box center [740, 174] width 42 height 27
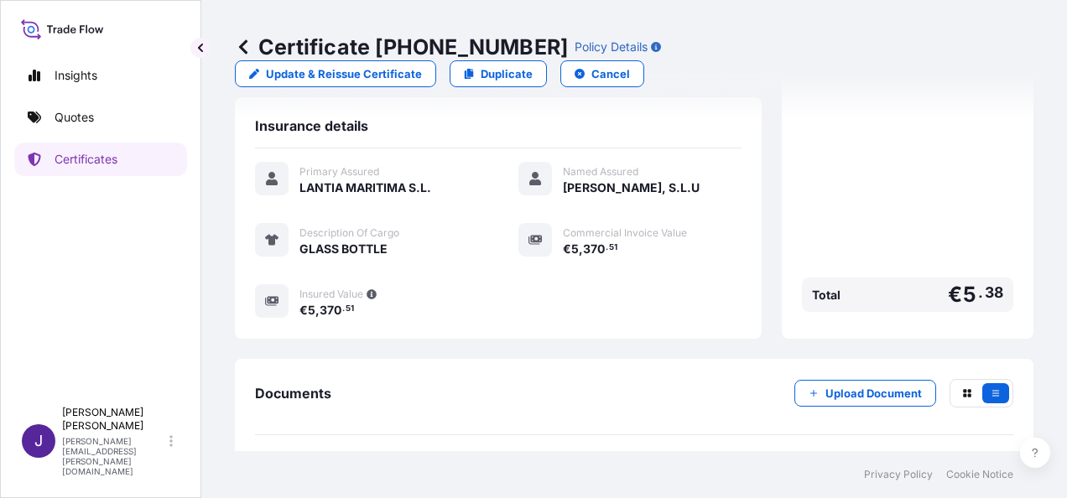
scroll to position [448, 0]
click at [636, 451] on link "PDF Certificate [DATE]" at bounding box center [634, 473] width 758 height 44
